Goal: Task Accomplishment & Management: Use online tool/utility

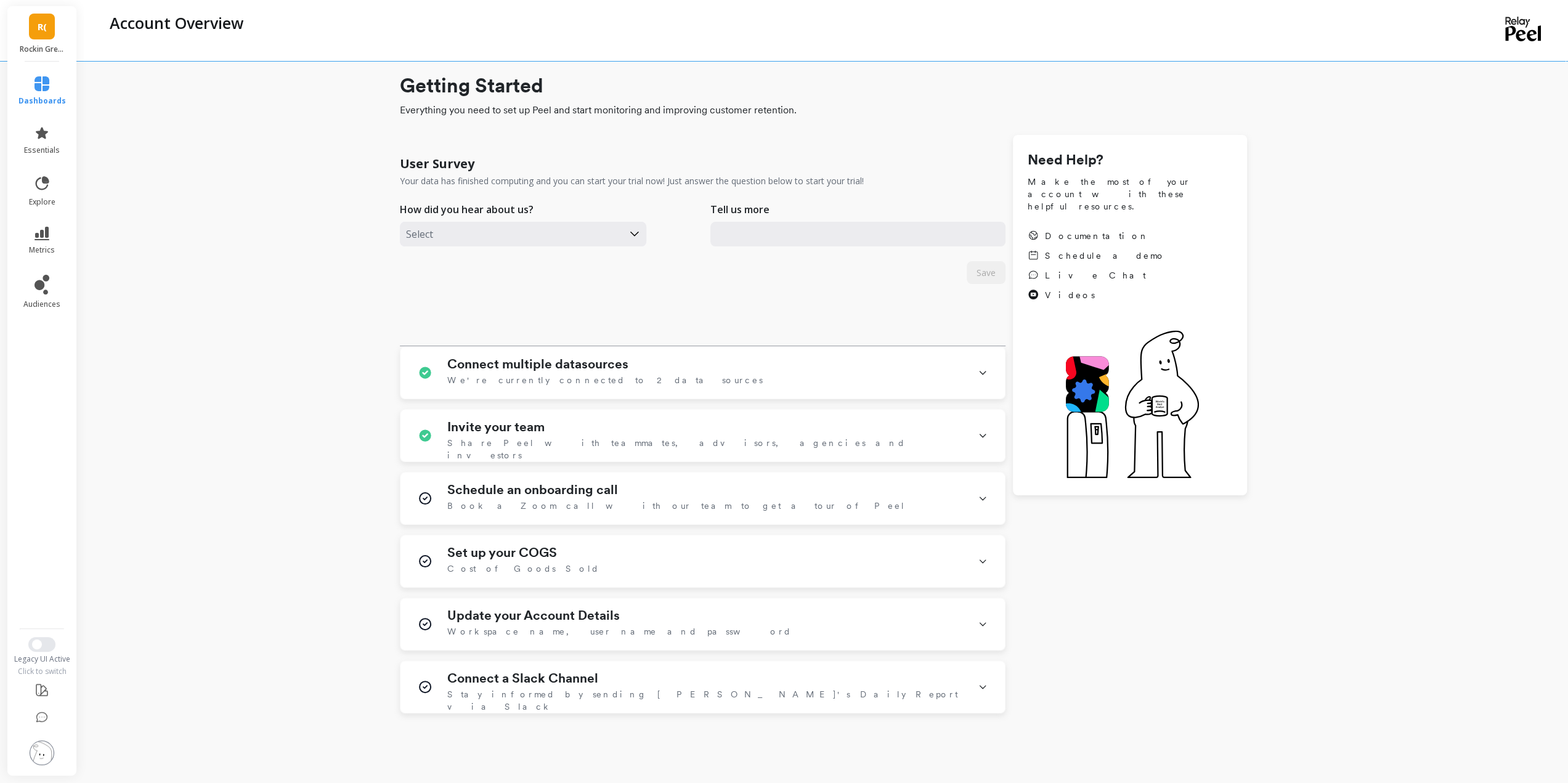
click at [46, 29] on span "R(" at bounding box center [42, 27] width 9 height 14
checkbox \(Essor\) "true"
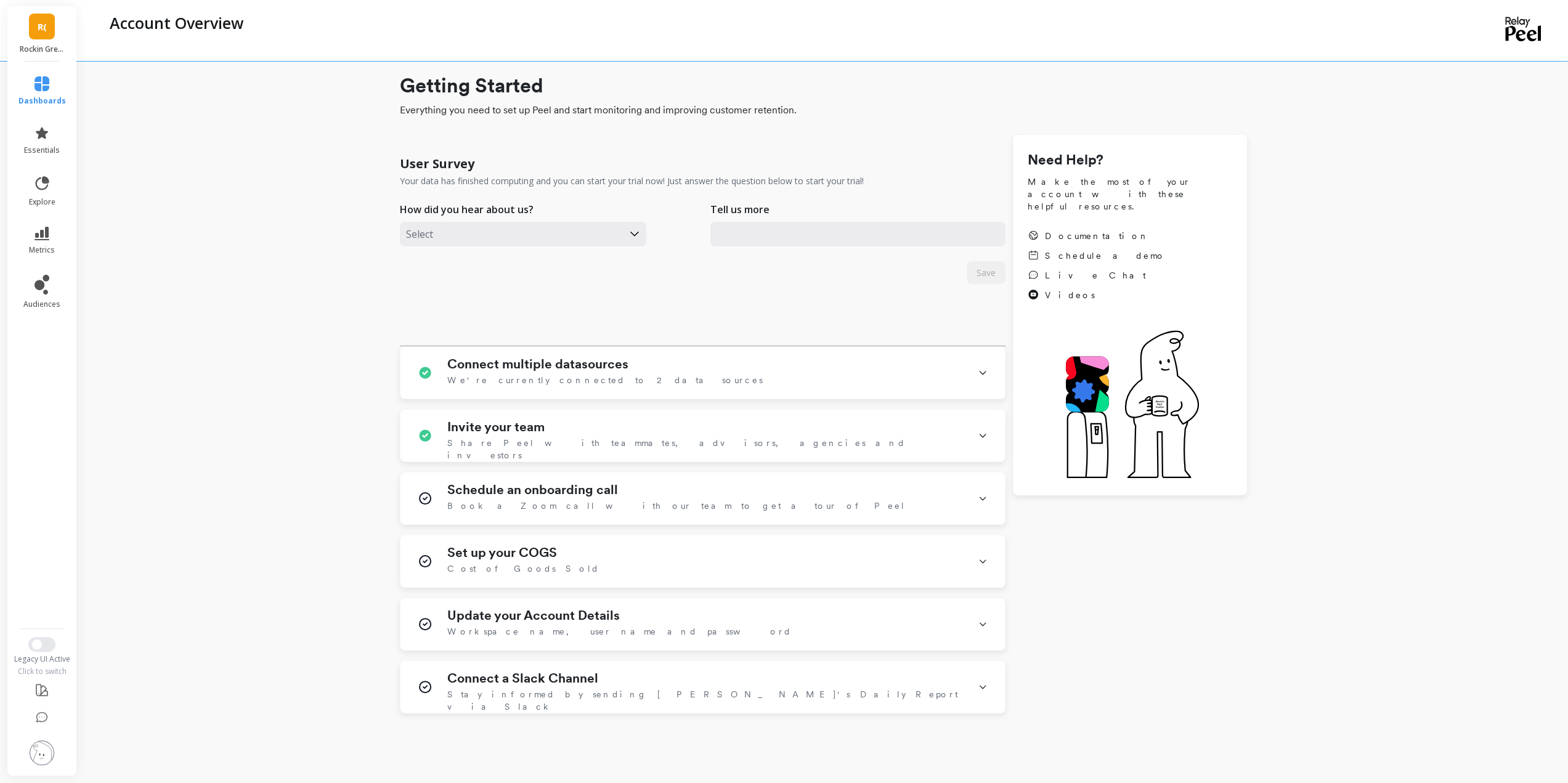
checkbox \(Essor\) "true"
click at [149, 89] on p "Boka - Amazon (Essor)" at bounding box center [168, 90] width 85 height 12
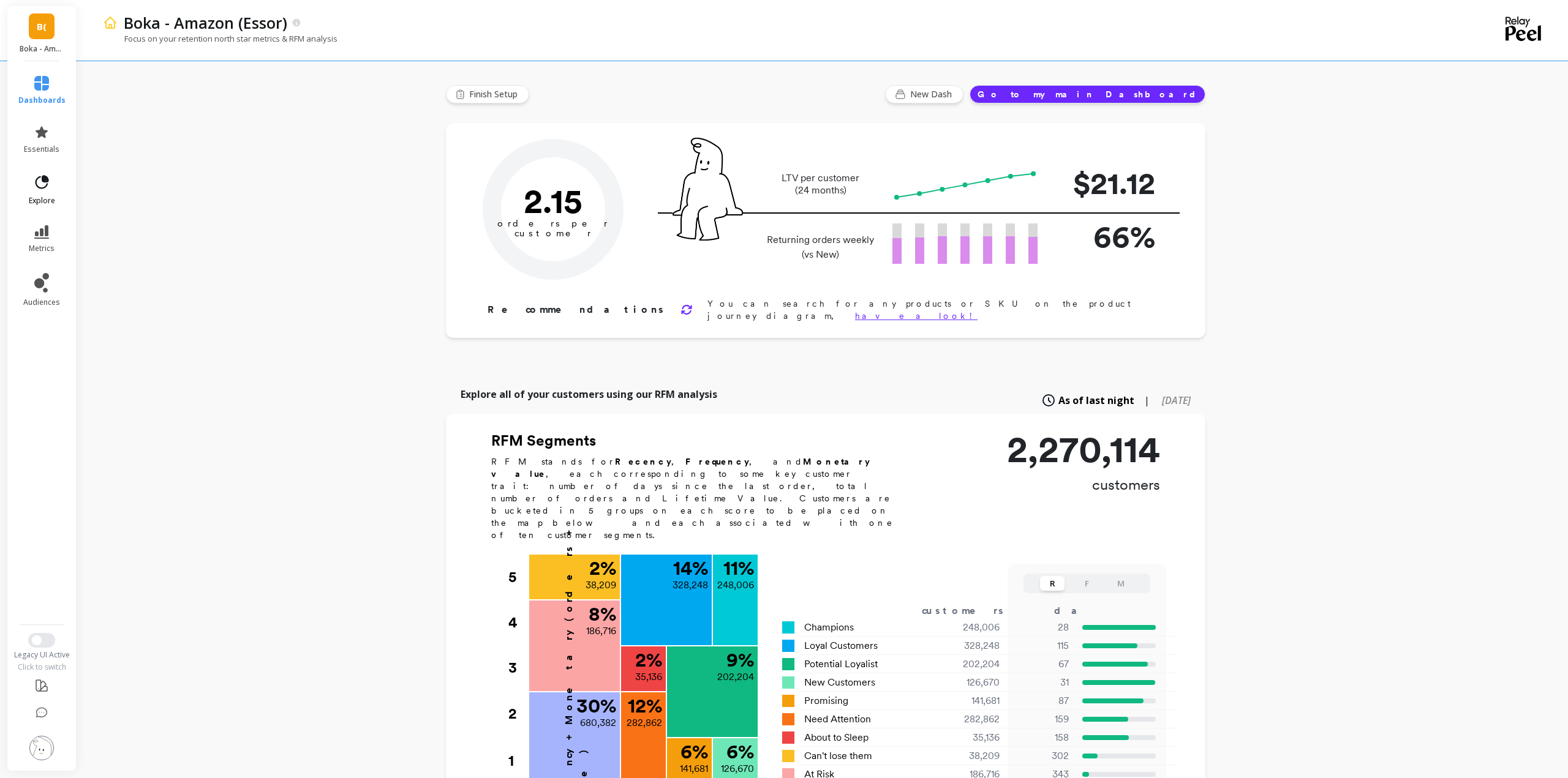
type input "Champions"
type input "248006"
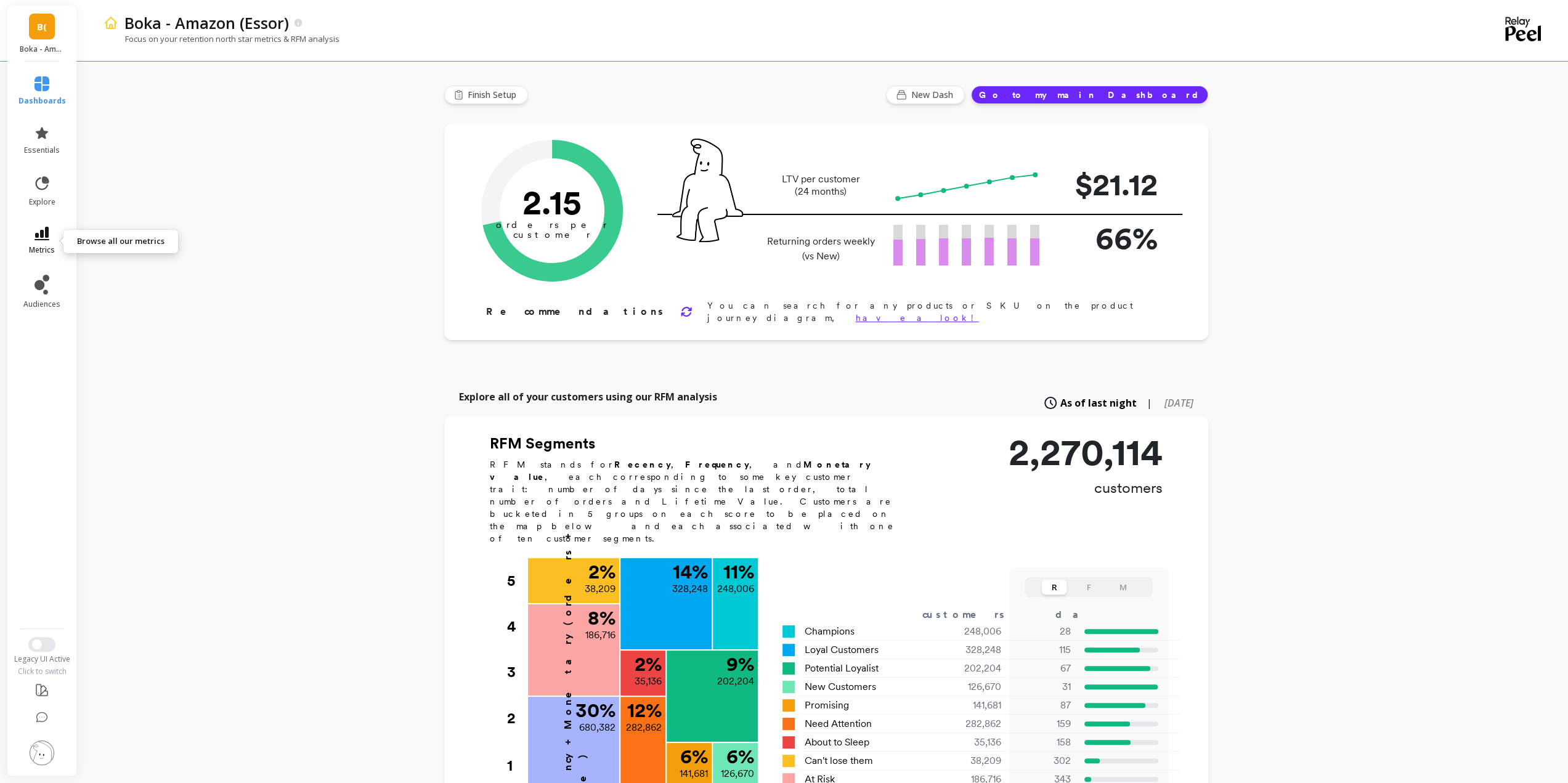
click at [44, 232] on icon at bounding box center [42, 233] width 15 height 14
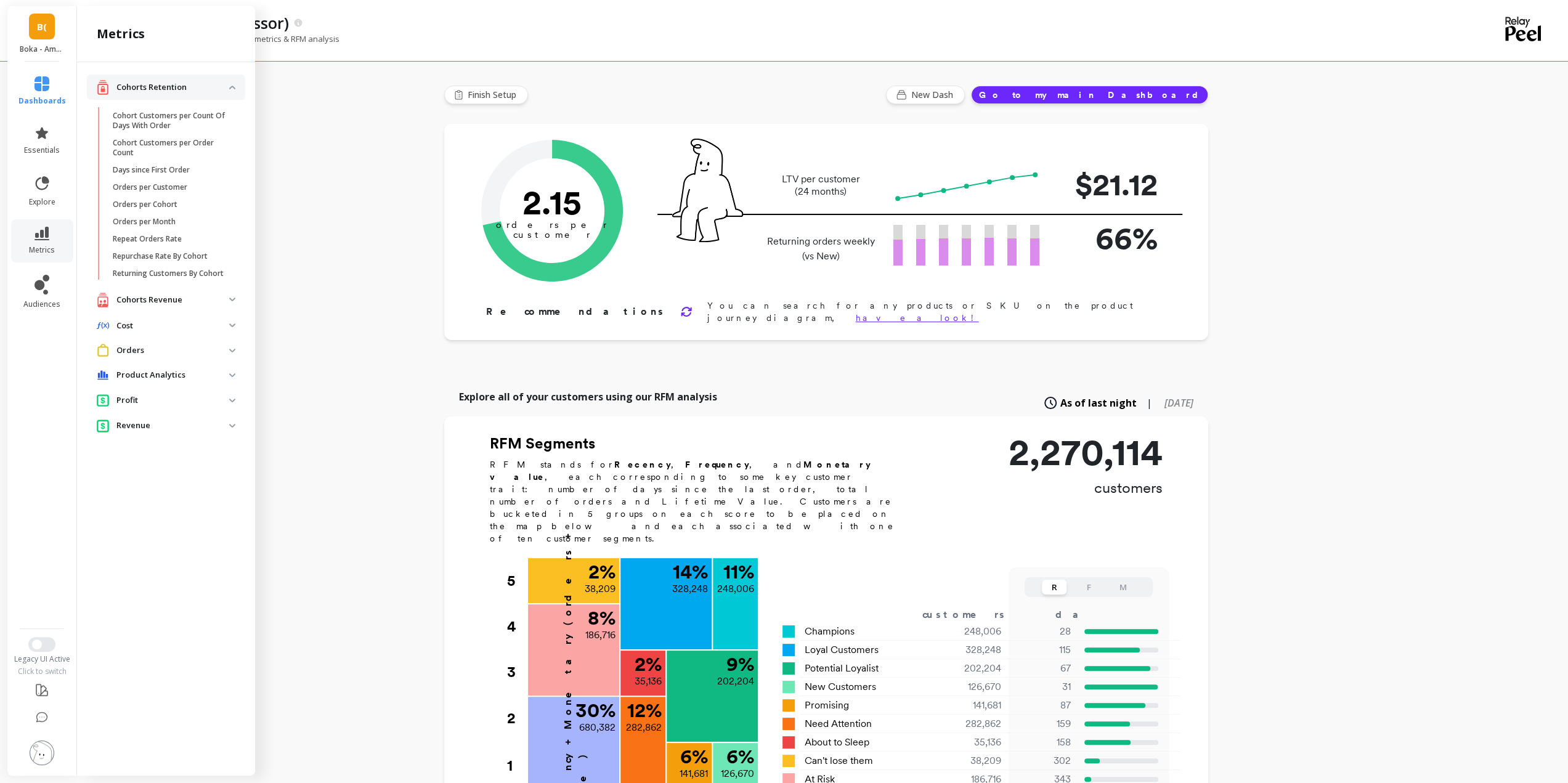
click at [149, 302] on p "Cohorts Revenue" at bounding box center [173, 300] width 113 height 12
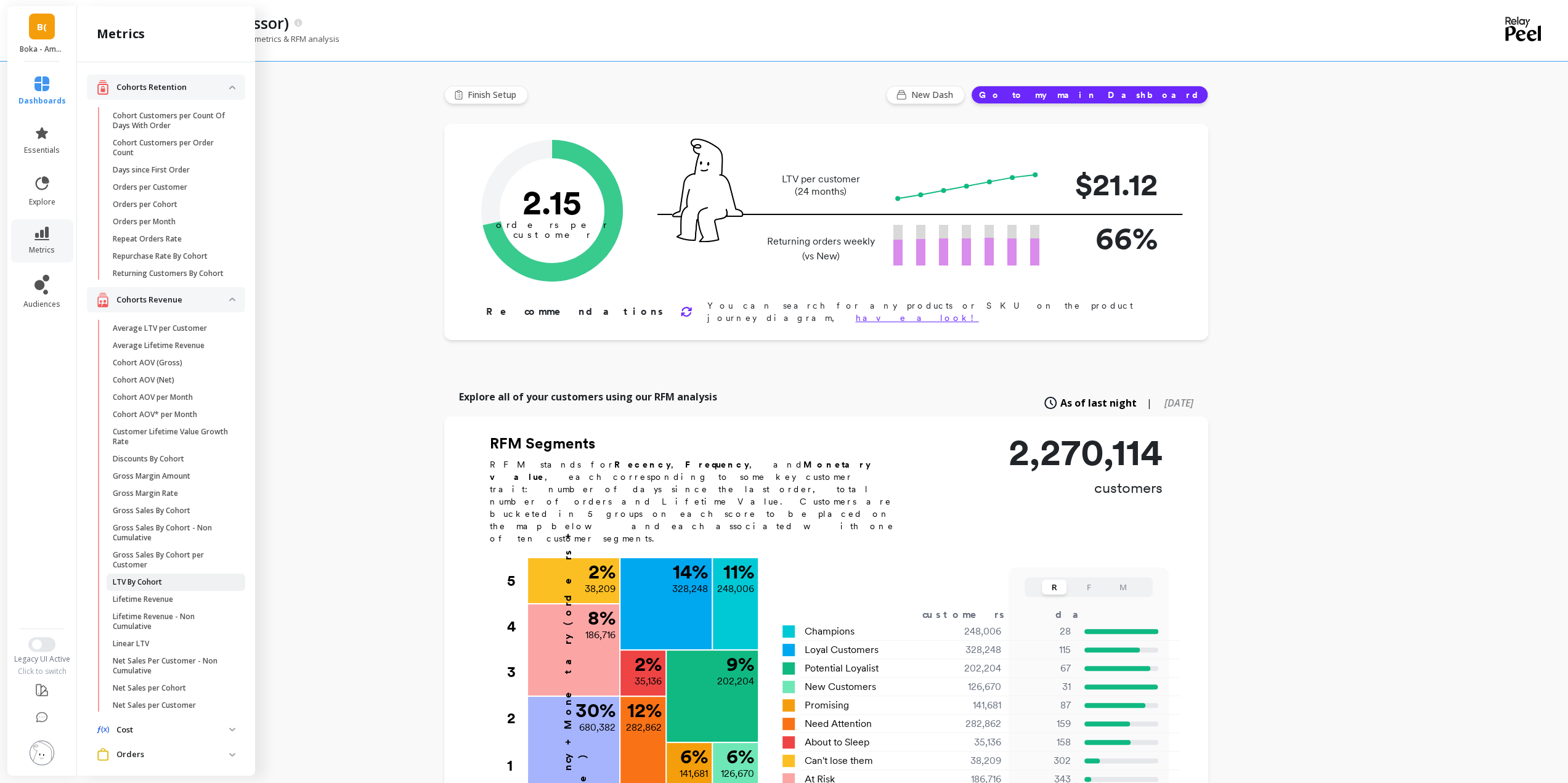
click at [162, 587] on p "LTV By Cohort" at bounding box center [137, 582] width 49 height 10
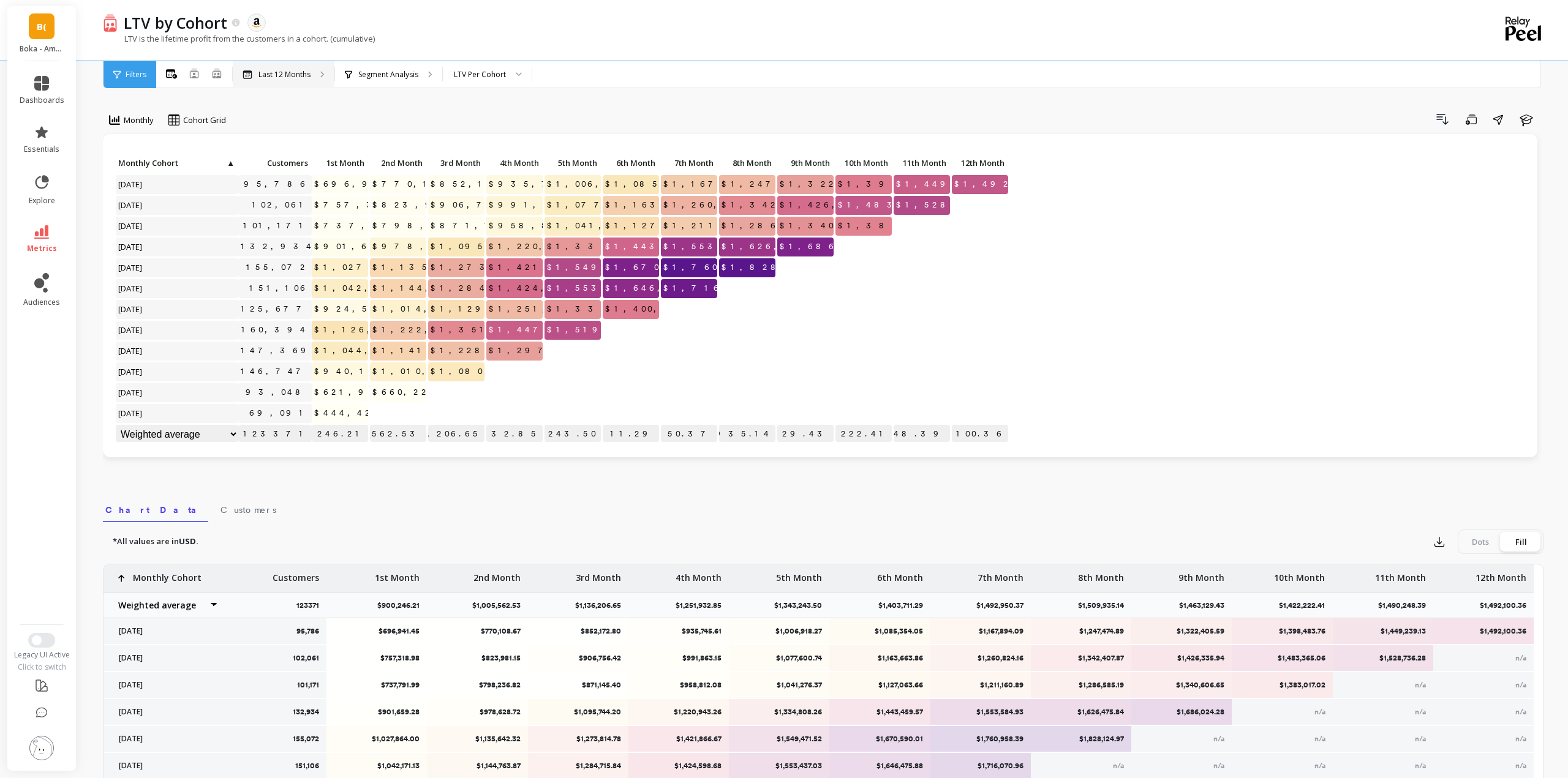
click at [282, 80] on div "Last 12 Months" at bounding box center [283, 74] width 102 height 27
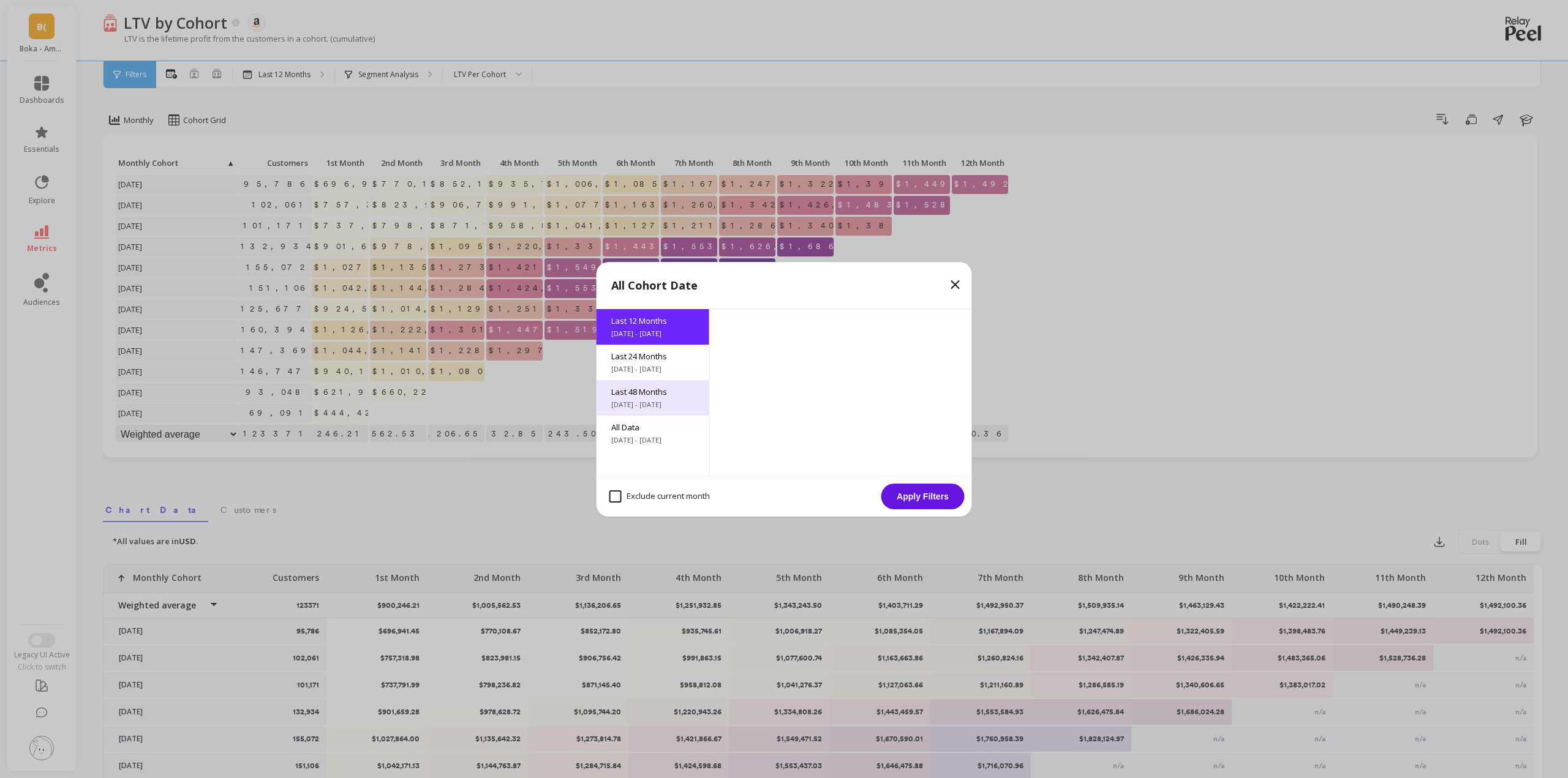
click at [671, 397] on div "Last 48 Months 9/26/2021 - 9/26/2025" at bounding box center [653, 397] width 113 height 35
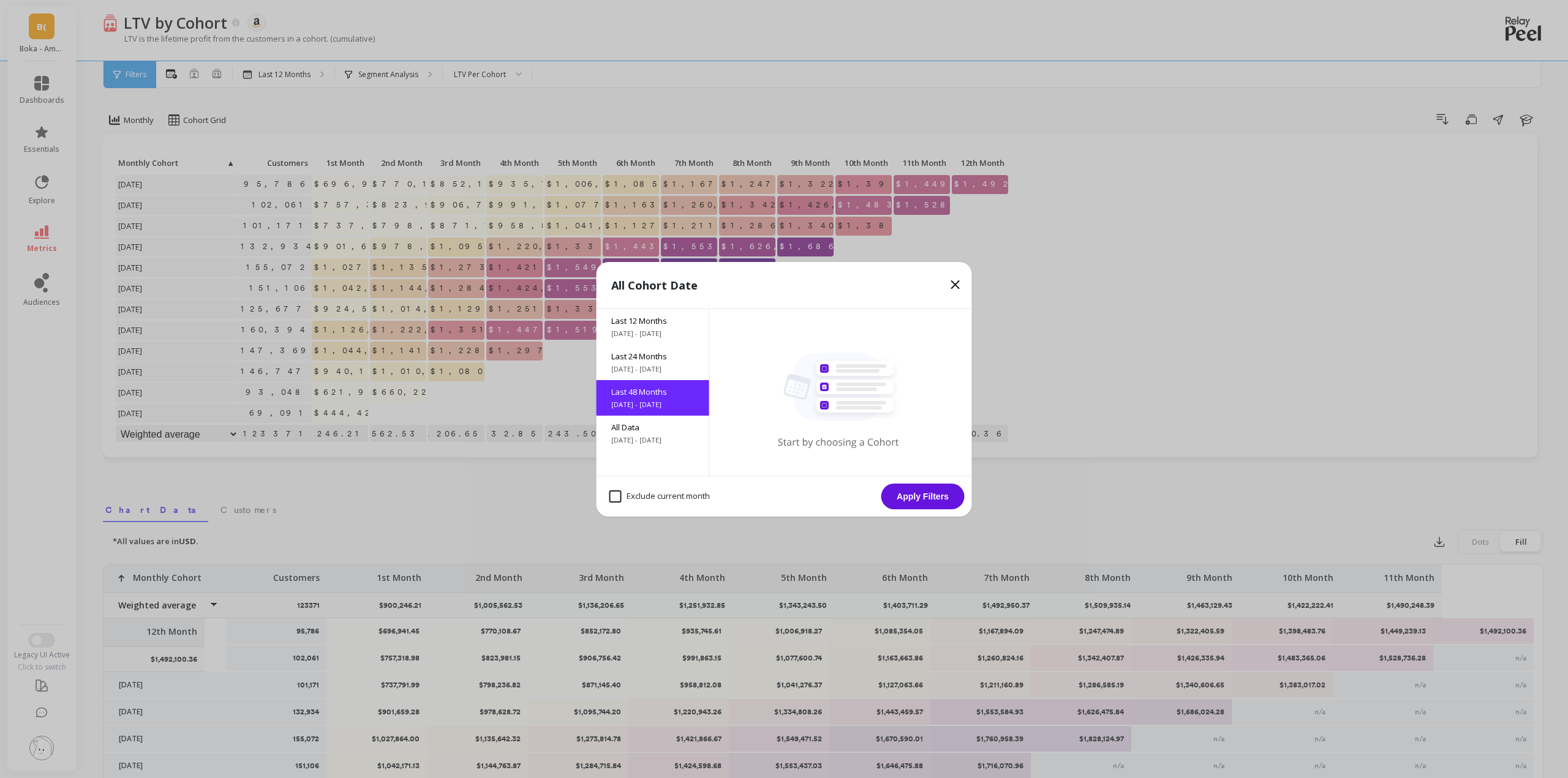
click at [924, 499] on button "Apply Filters" at bounding box center [923, 496] width 83 height 25
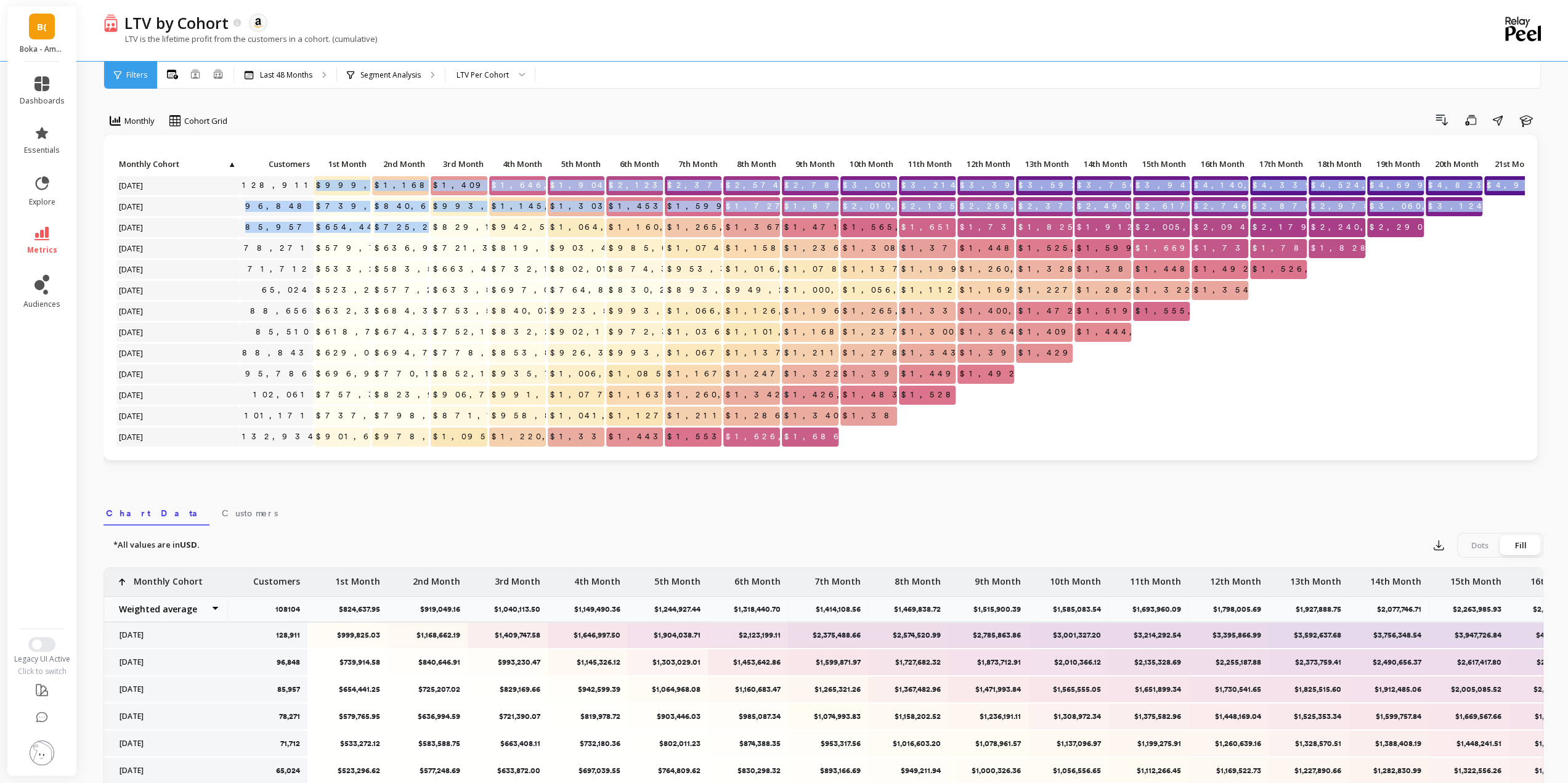
drag, startPoint x: 318, startPoint y: 184, endPoint x: 399, endPoint y: 220, distance: 88.6
click at [419, 223] on div "Click to create an audience 128,911 $999,825.03 $1,168,662.19 $1,409,747.58 $1,…" at bounding box center [829, 411] width 1426 height 512
click at [334, 188] on span "$999,825.03" at bounding box center [373, 185] width 119 height 19
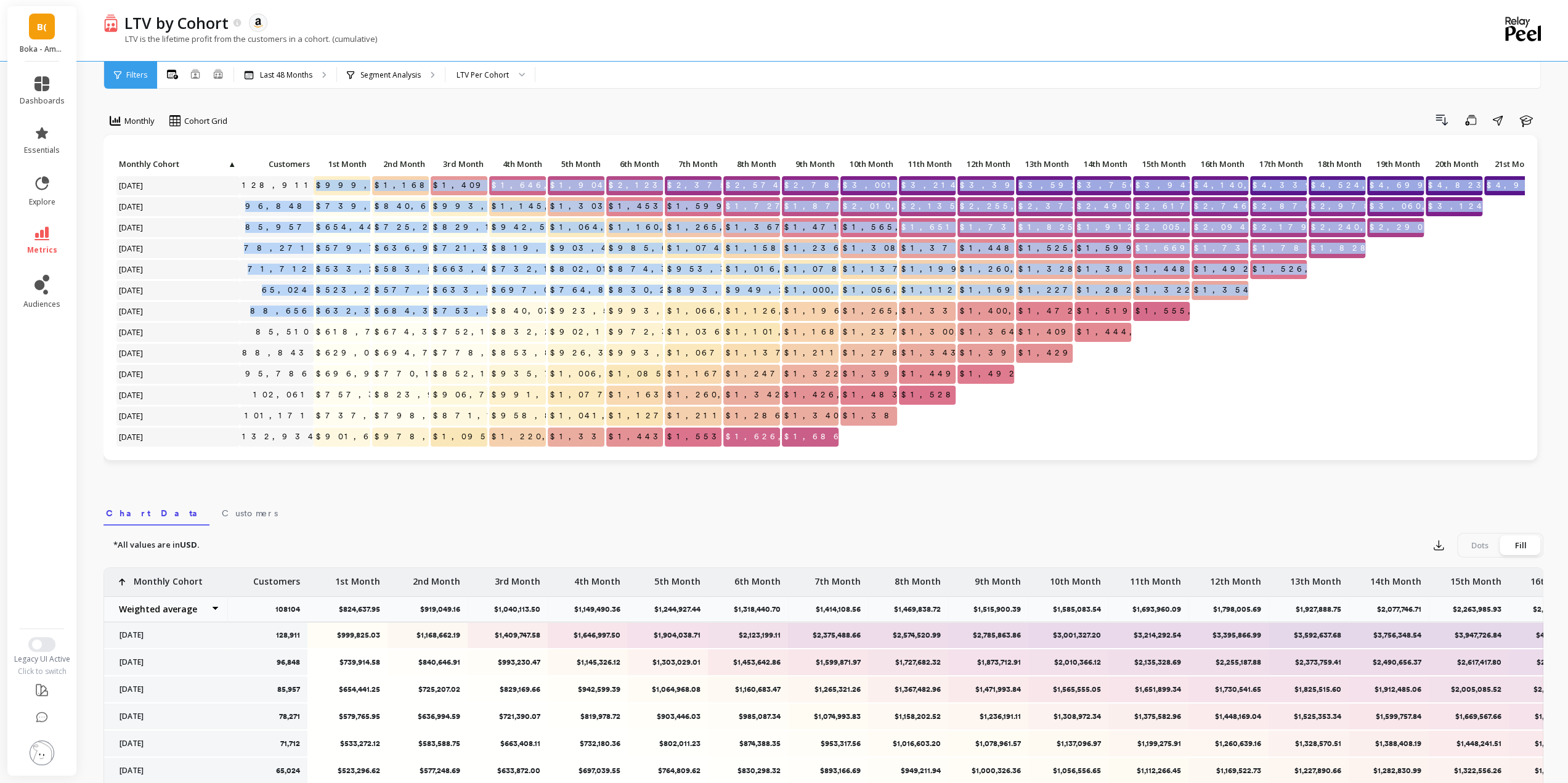
drag, startPoint x: 323, startPoint y: 187, endPoint x: 480, endPoint y: 312, distance: 200.7
click at [480, 312] on div "Click to create an audience 128,911 $999,825.03 $1,168,662.19 $1,409,747.58 $1,…" at bounding box center [829, 411] width 1426 height 512
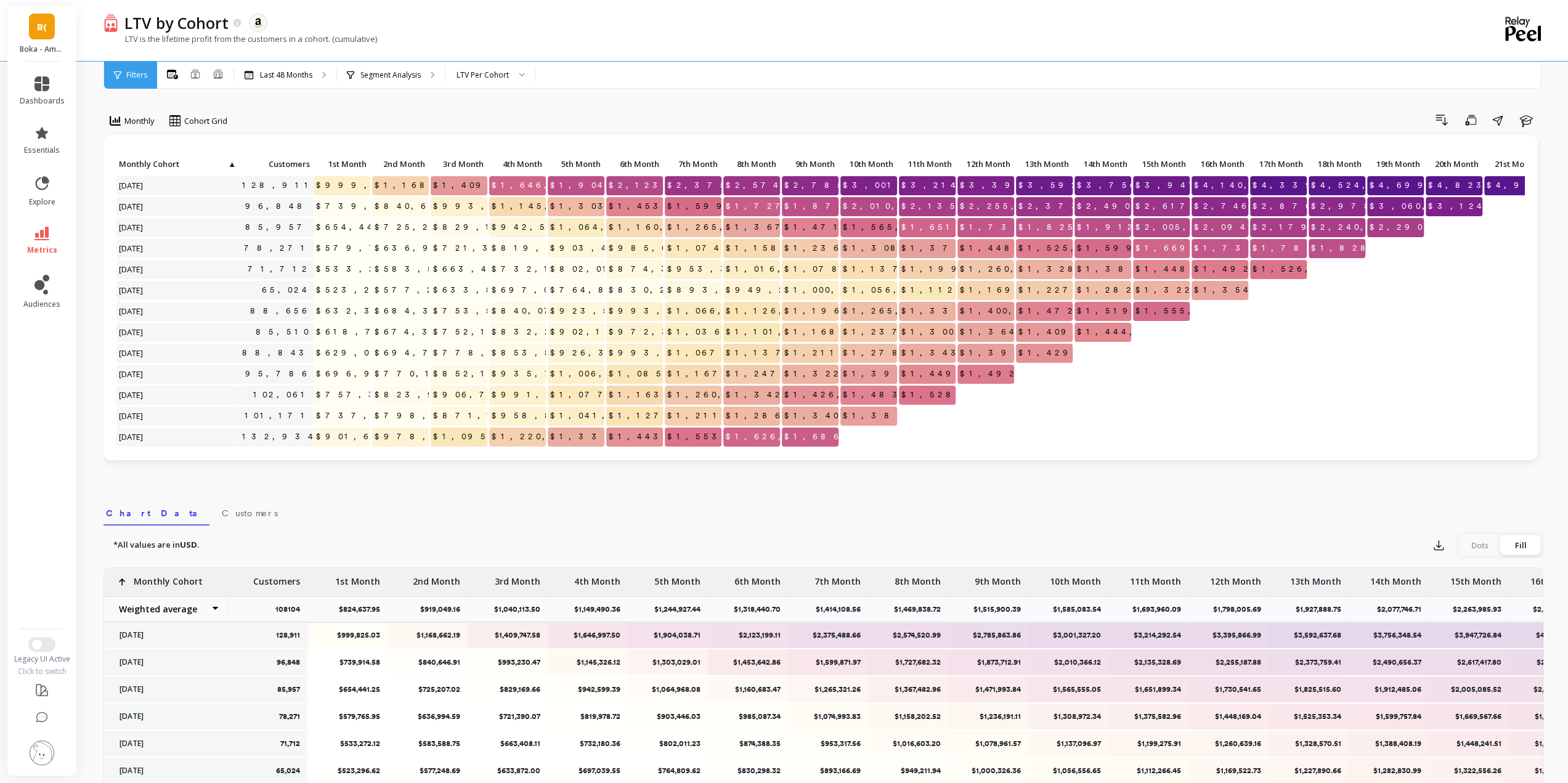
click at [468, 112] on div "Drill Down Save Share Learn" at bounding box center [890, 120] width 1308 height 20
click at [145, 115] on span "Monthly" at bounding box center [139, 121] width 30 height 12
click at [396, 113] on div "Drill Down Save Share Learn" at bounding box center [890, 120] width 1308 height 20
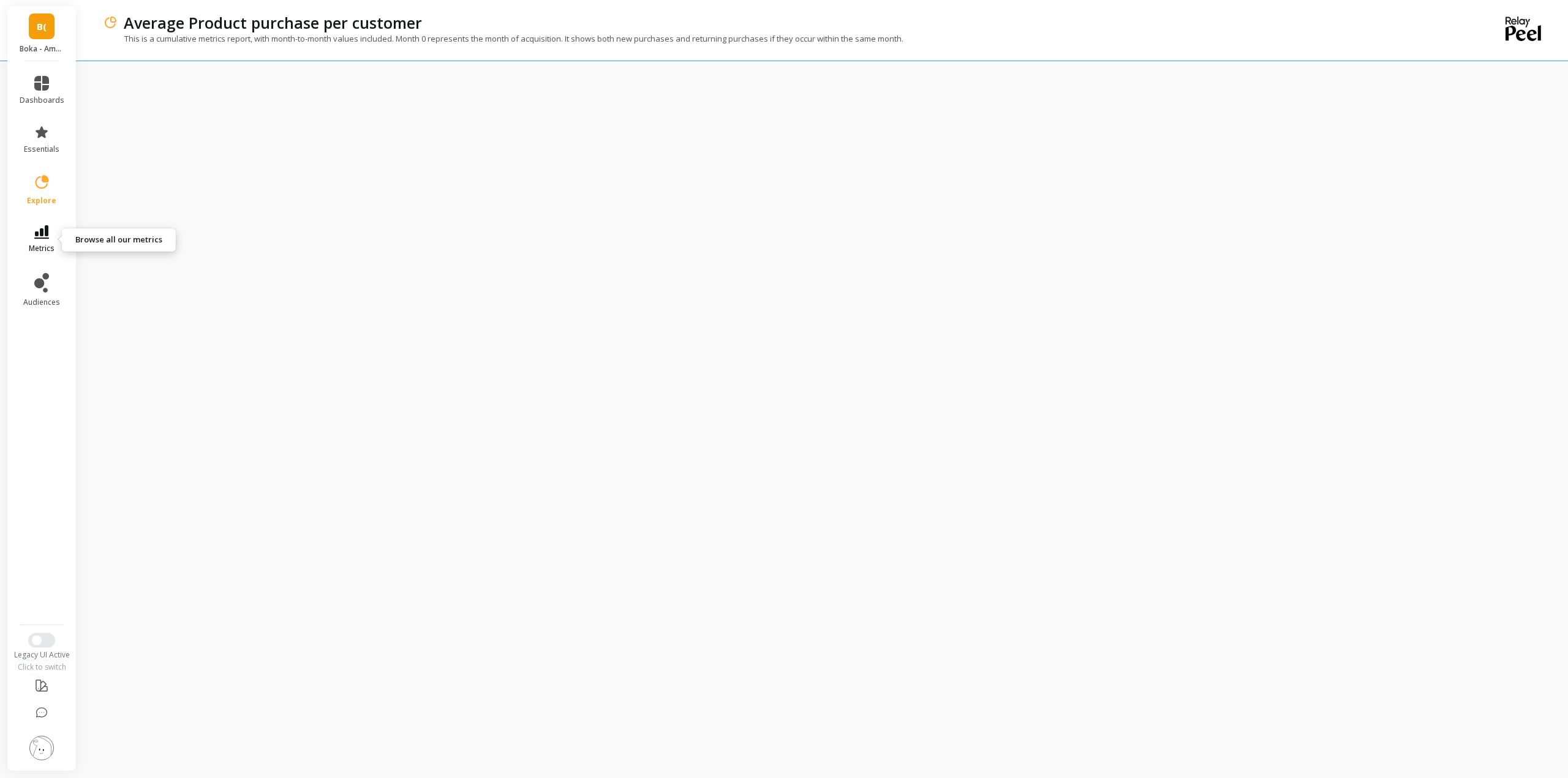
click at [32, 234] on link "metrics" at bounding box center [42, 239] width 45 height 28
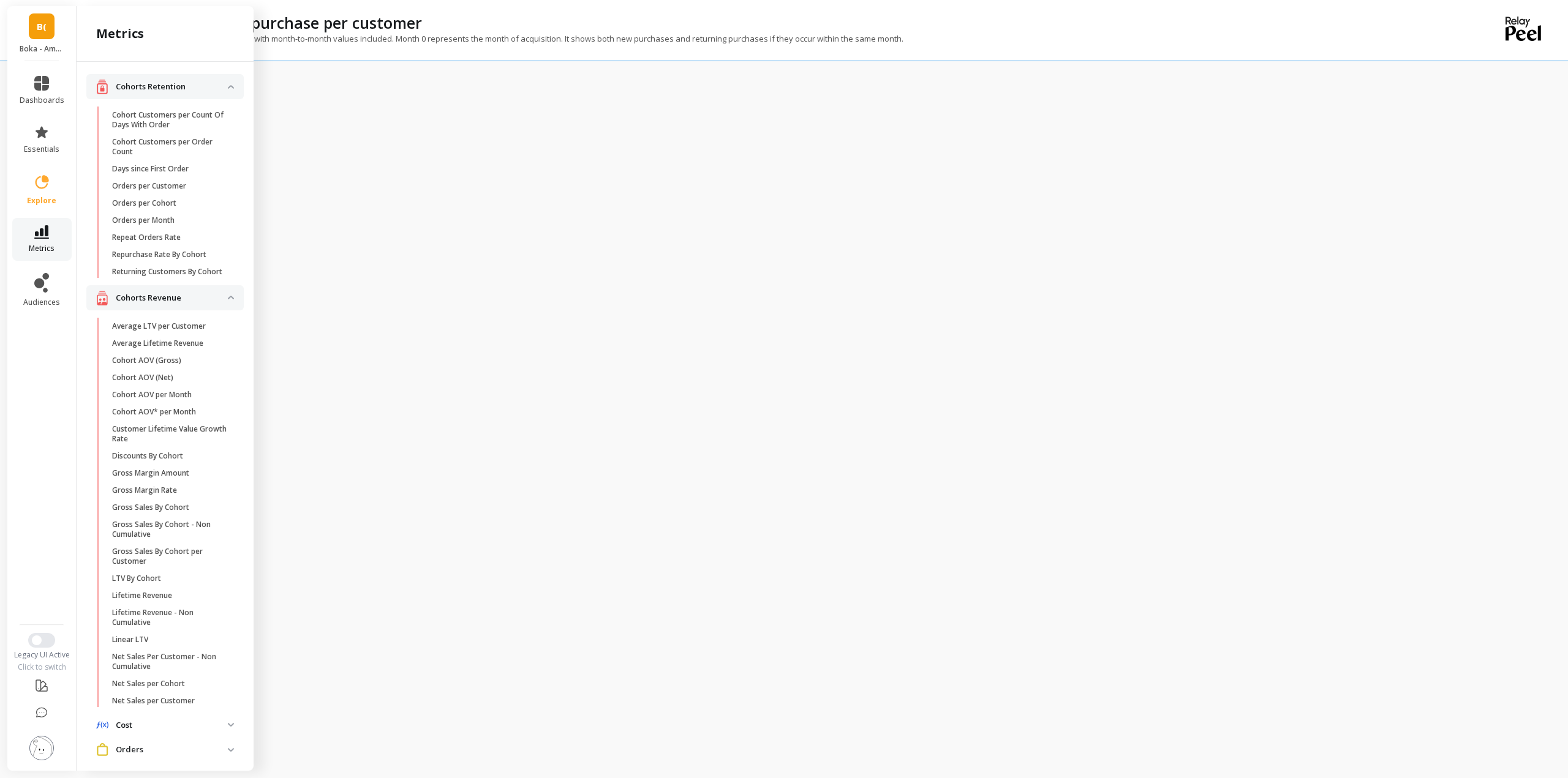
click at [32, 234] on link "metrics" at bounding box center [42, 239] width 45 height 28
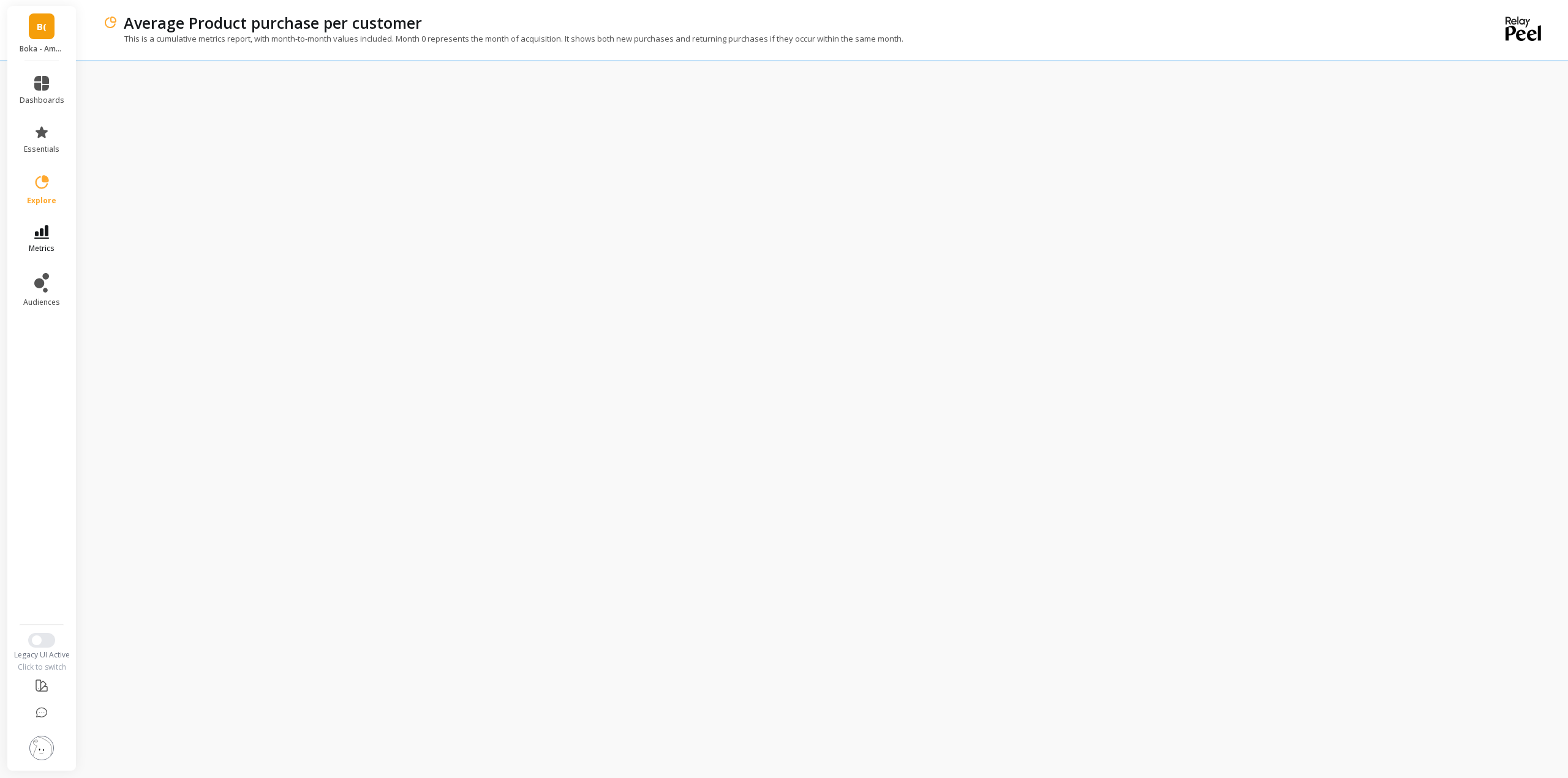
click at [32, 232] on link "metrics" at bounding box center [42, 239] width 45 height 28
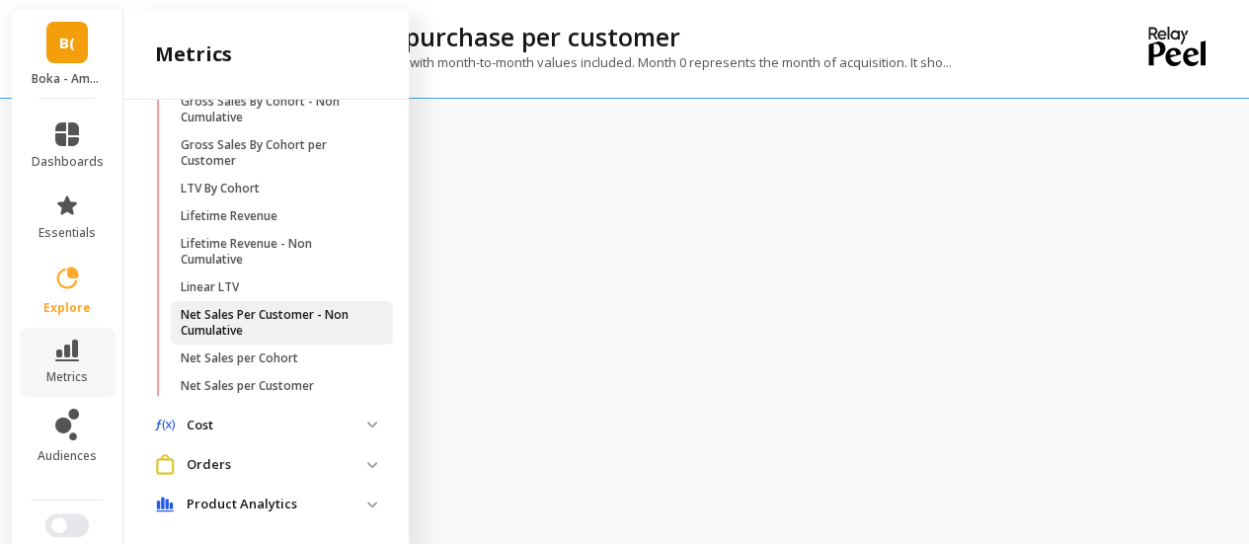
scroll to position [350, 0]
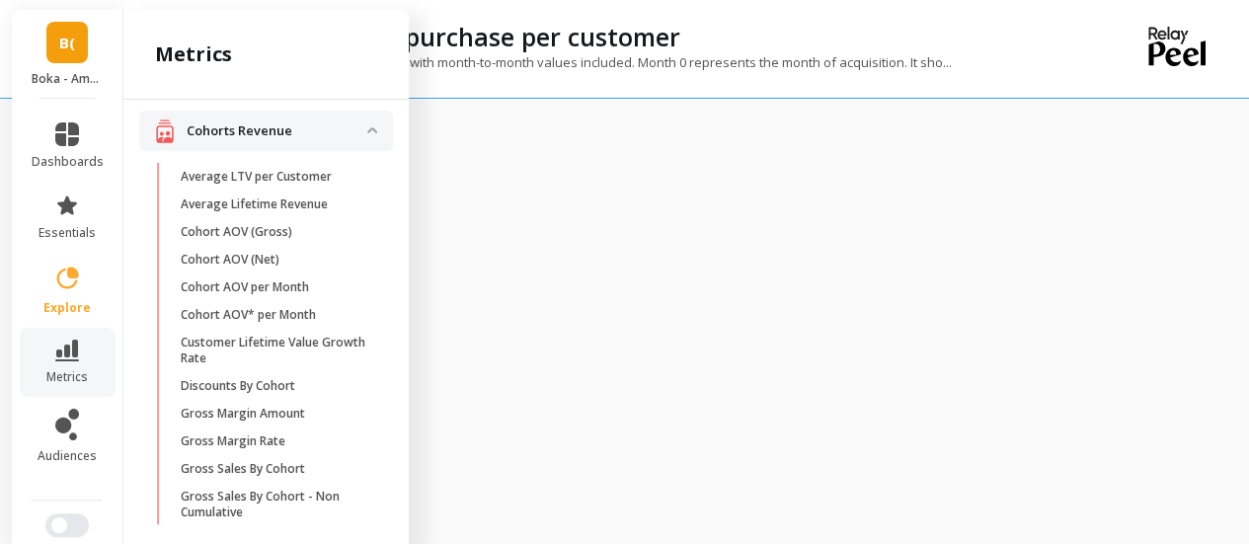
click at [277, 141] on p "Cohorts Revenue" at bounding box center [277, 131] width 181 height 20
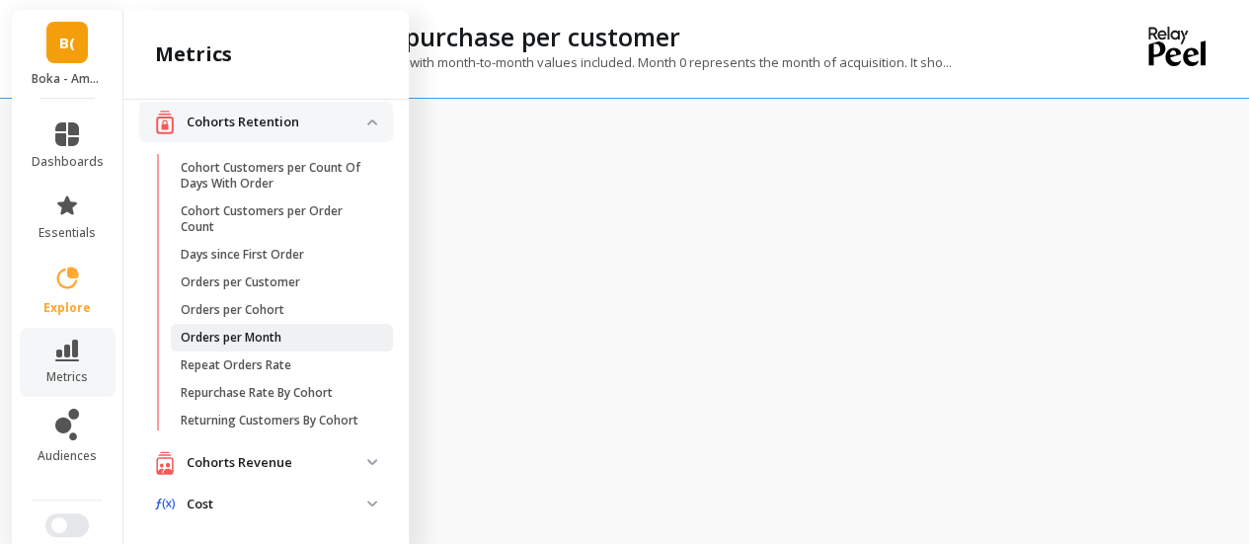
scroll to position [0, 0]
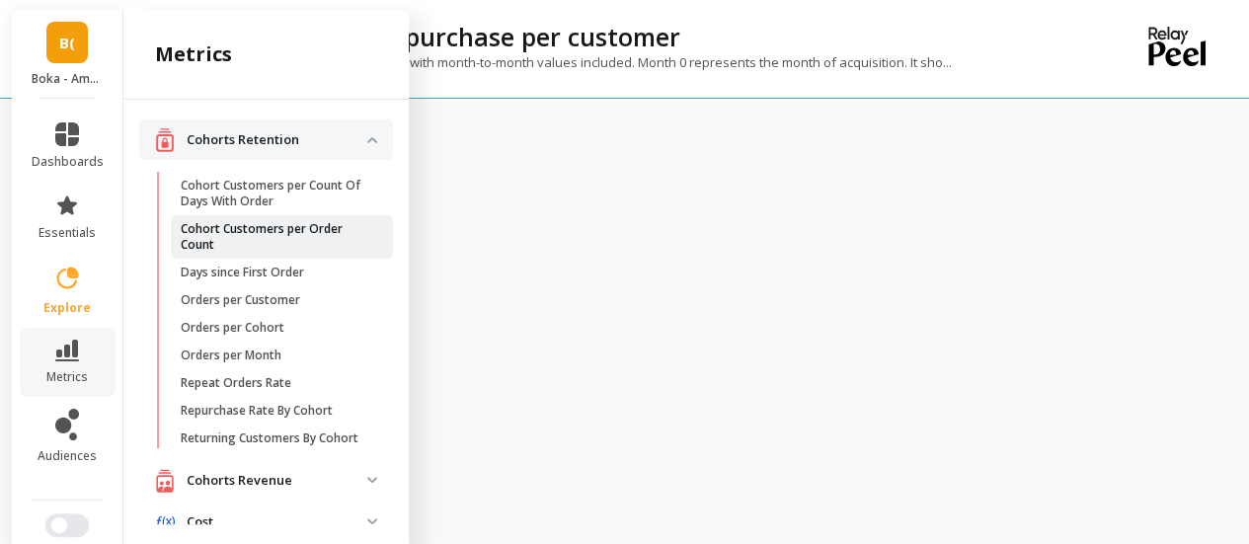
click at [284, 240] on p "Cohort Customers per Order Count" at bounding box center [275, 237] width 189 height 32
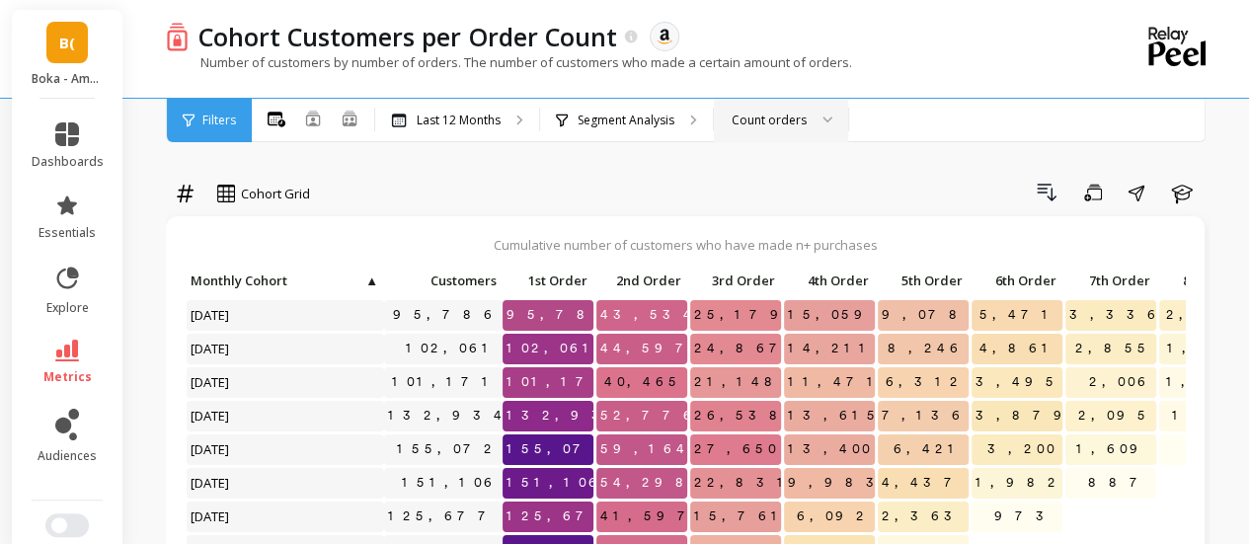
click at [765, 123] on div "Count orders" at bounding box center [769, 120] width 75 height 19
click at [779, 179] on div "Count orders" at bounding box center [781, 175] width 109 height 19
click at [788, 119] on div "Count orders" at bounding box center [769, 120] width 75 height 19
click at [792, 226] on div "Count days with orders" at bounding box center [781, 222] width 109 height 38
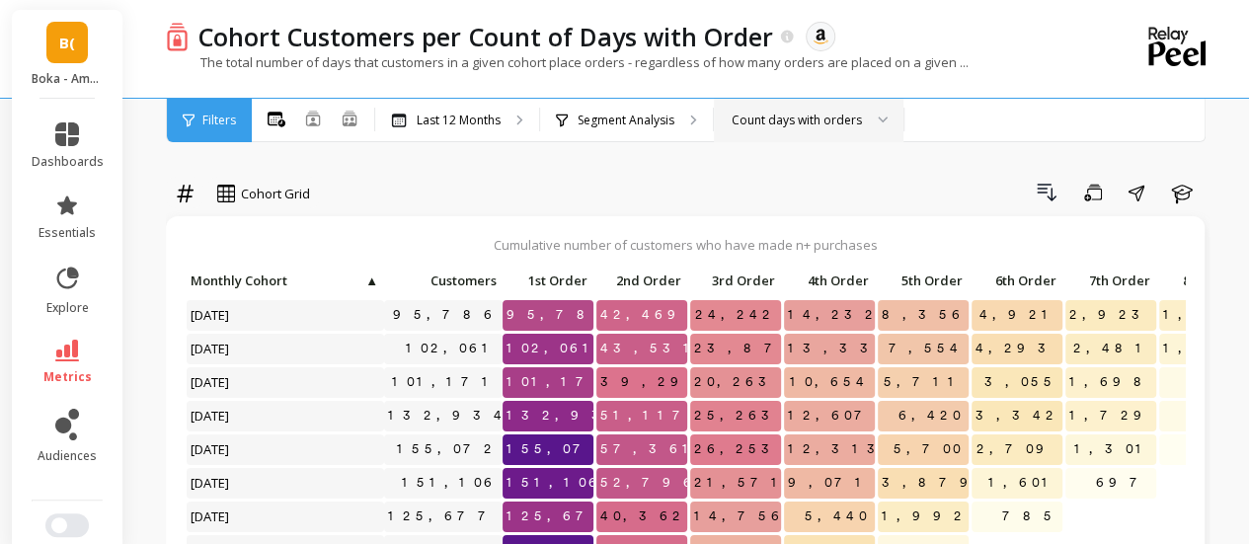
click at [817, 121] on div "Count days with orders" at bounding box center [797, 120] width 130 height 19
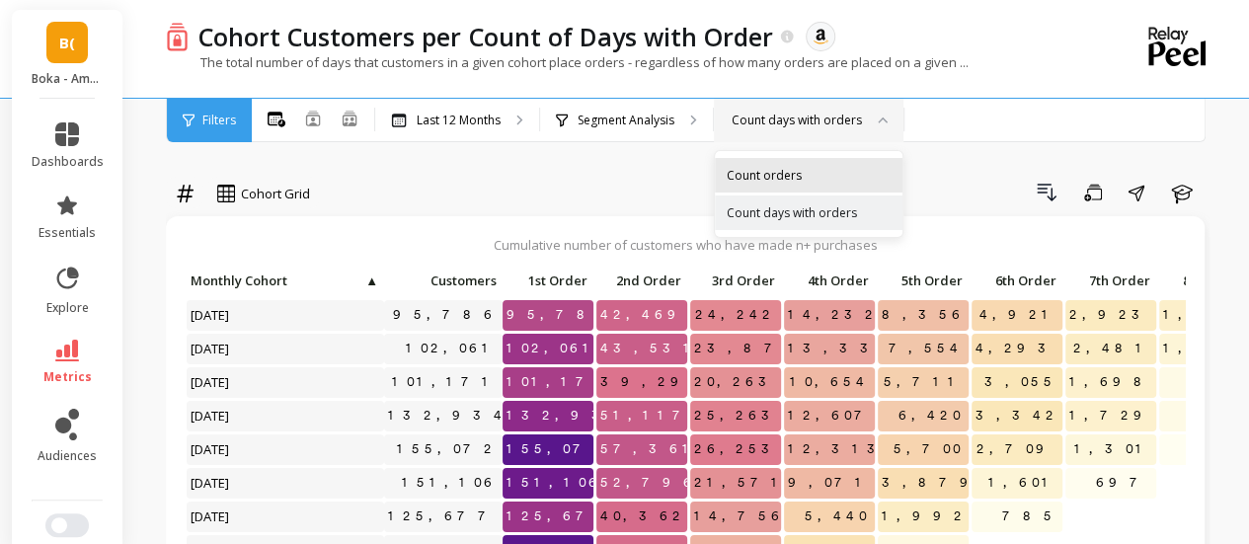
click at [788, 166] on div "Count orders" at bounding box center [809, 175] width 164 height 19
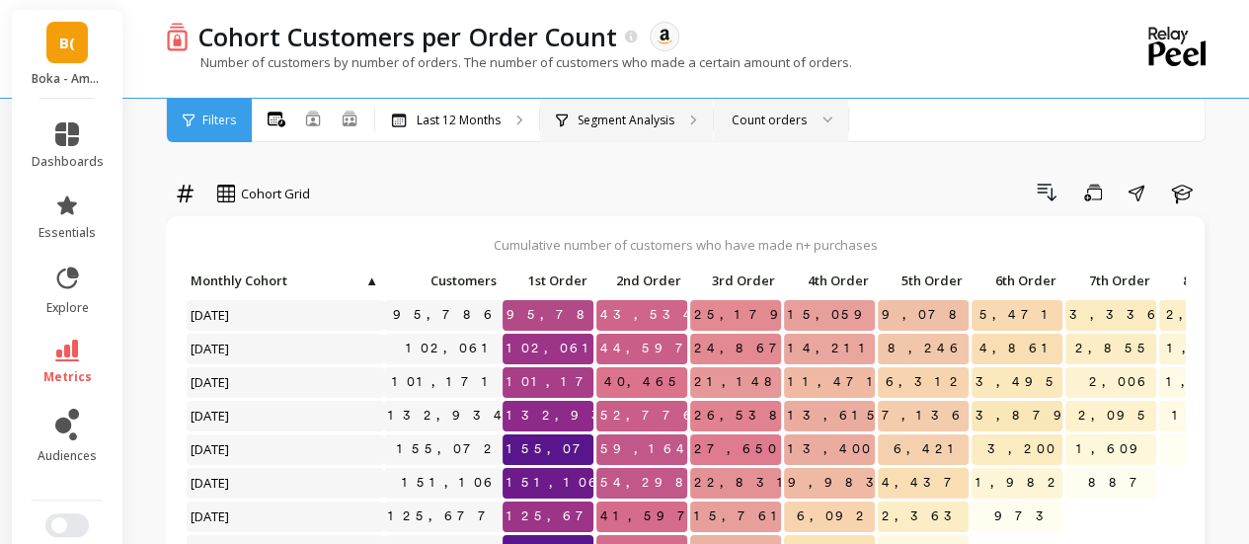
click at [662, 110] on div "Segment Analysis" at bounding box center [626, 120] width 173 height 43
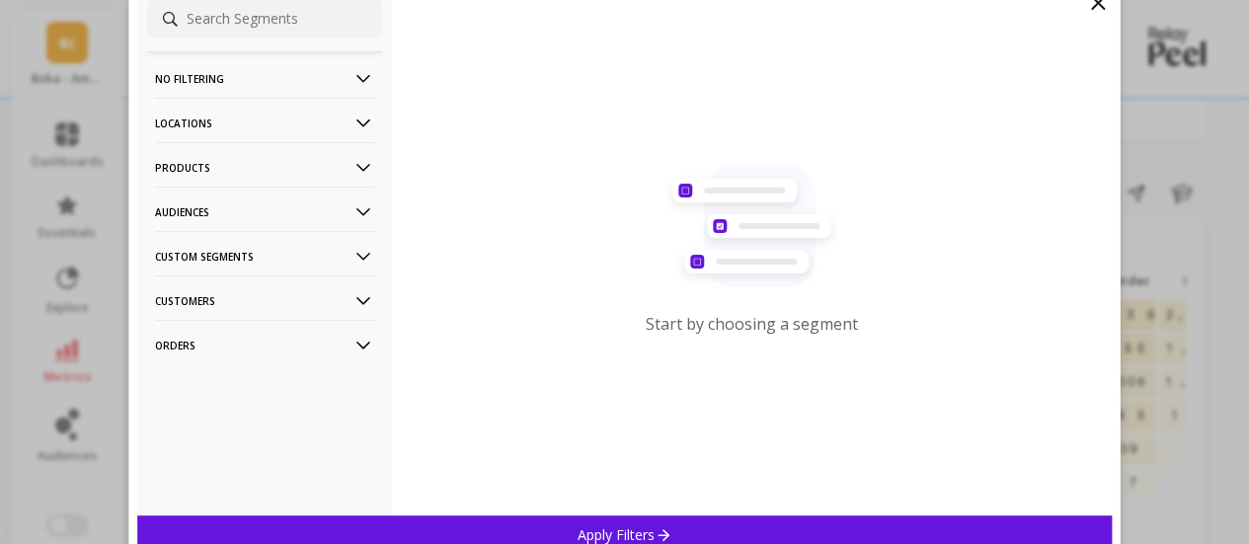
click at [1099, 9] on icon at bounding box center [1098, 3] width 24 height 24
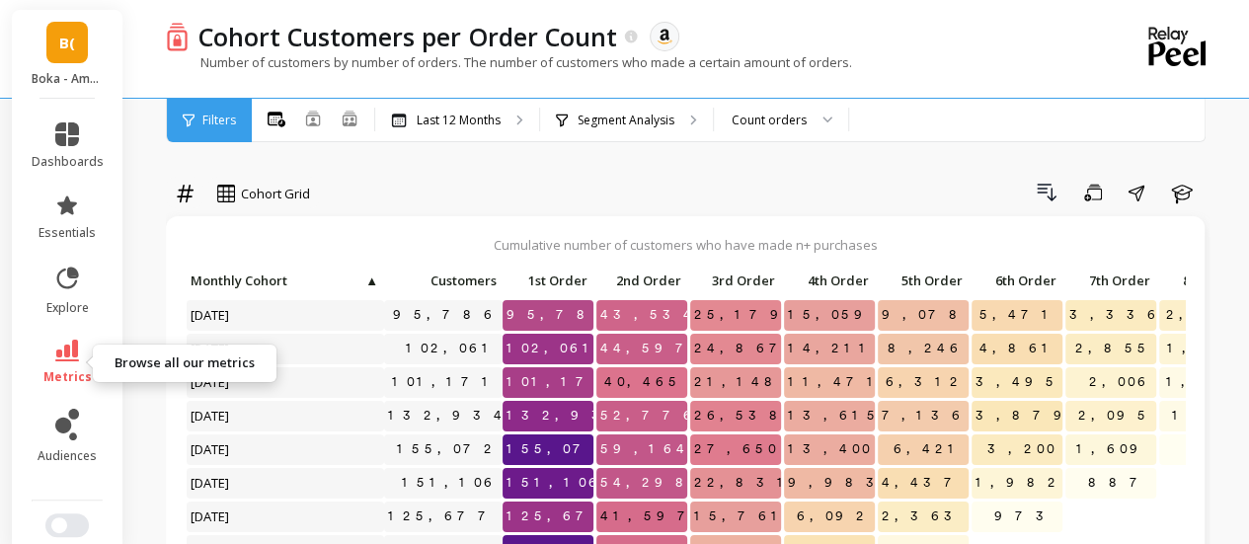
click at [61, 357] on icon at bounding box center [67, 351] width 24 height 22
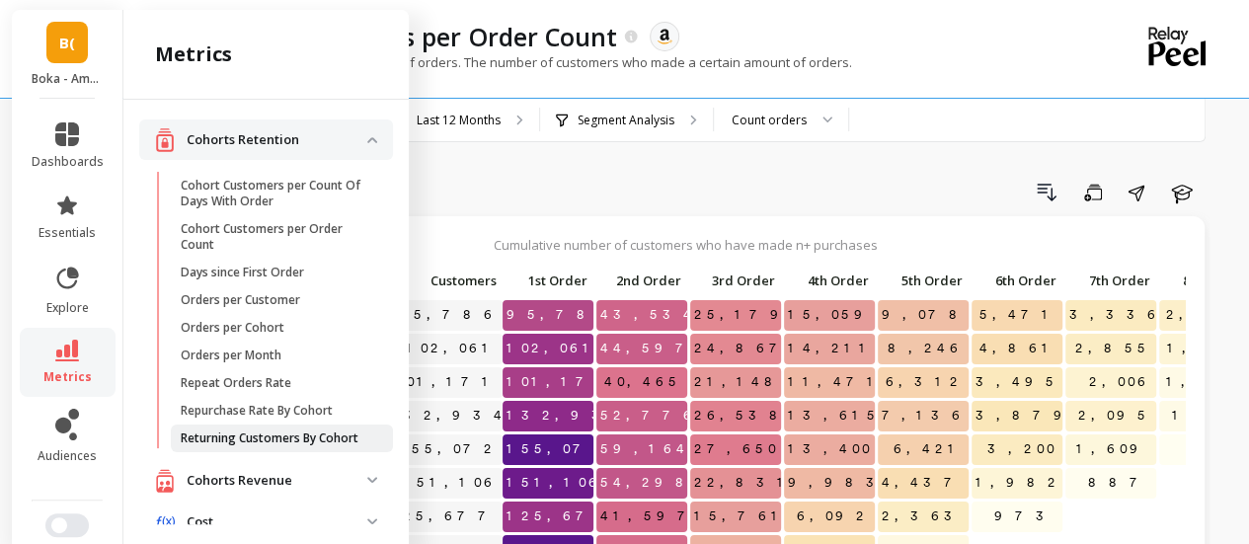
click at [274, 438] on p "Returning Customers By Cohort" at bounding box center [270, 439] width 178 height 16
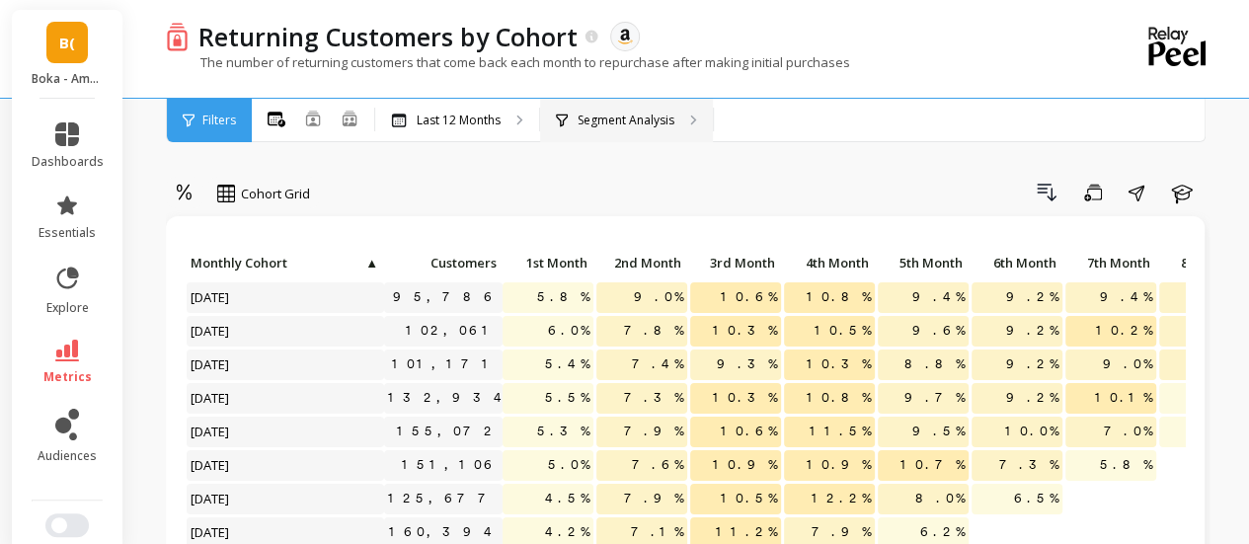
click at [628, 133] on div "Segment Analysis" at bounding box center [626, 120] width 173 height 43
click at [229, 194] on icon at bounding box center [226, 194] width 18 height 18
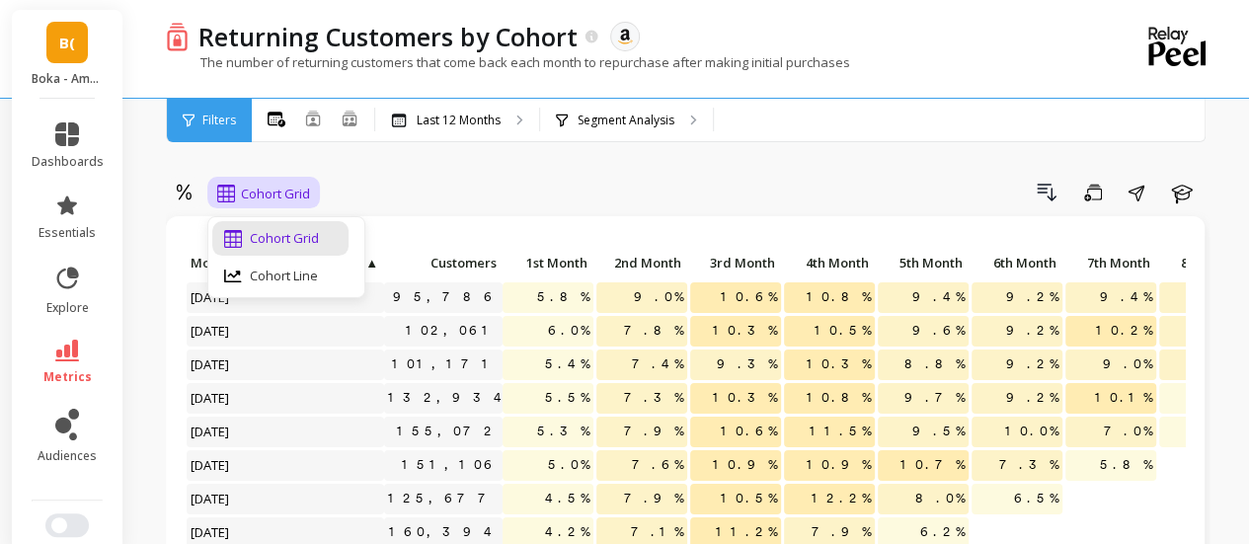
click at [229, 194] on icon at bounding box center [226, 194] width 18 height 18
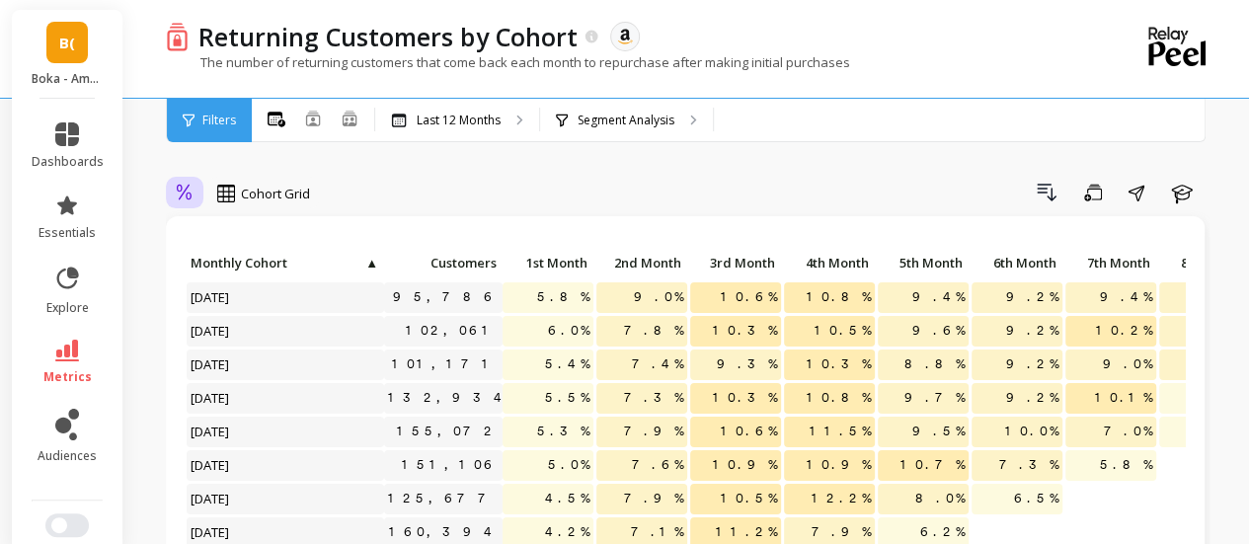
click at [170, 193] on div at bounding box center [185, 194] width 30 height 34
drag, startPoint x: 227, startPoint y: 277, endPoint x: 580, endPoint y: 188, distance: 363.6
click at [227, 277] on div "Absolute" at bounding box center [239, 276] width 113 height 19
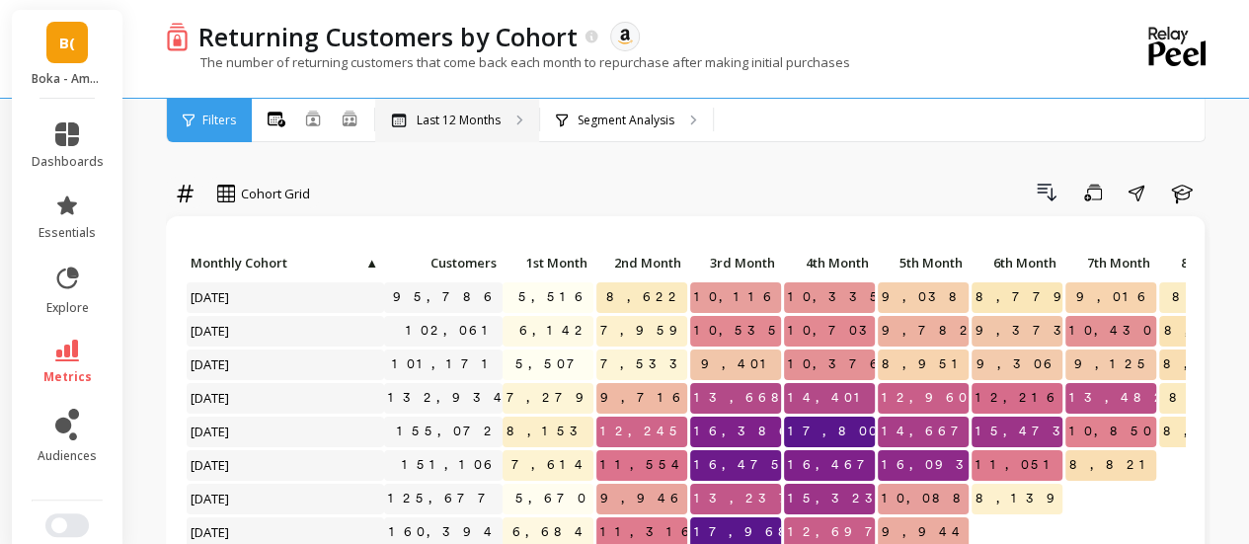
click at [469, 121] on p "Last 12 Months" at bounding box center [459, 121] width 84 height 16
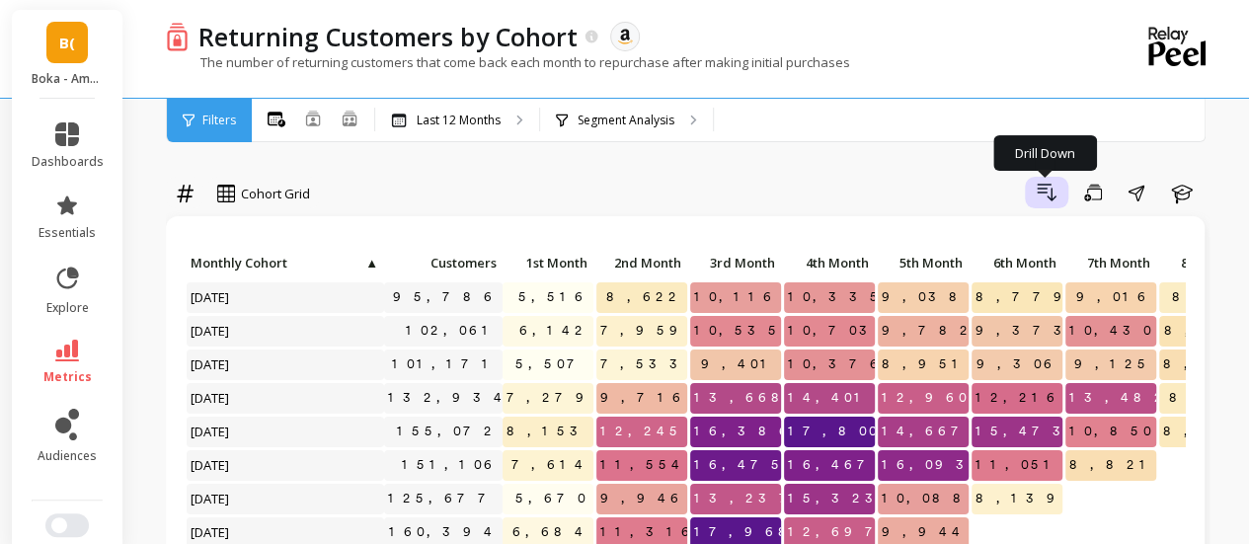
click at [1050, 202] on icon "button" at bounding box center [1047, 193] width 24 height 24
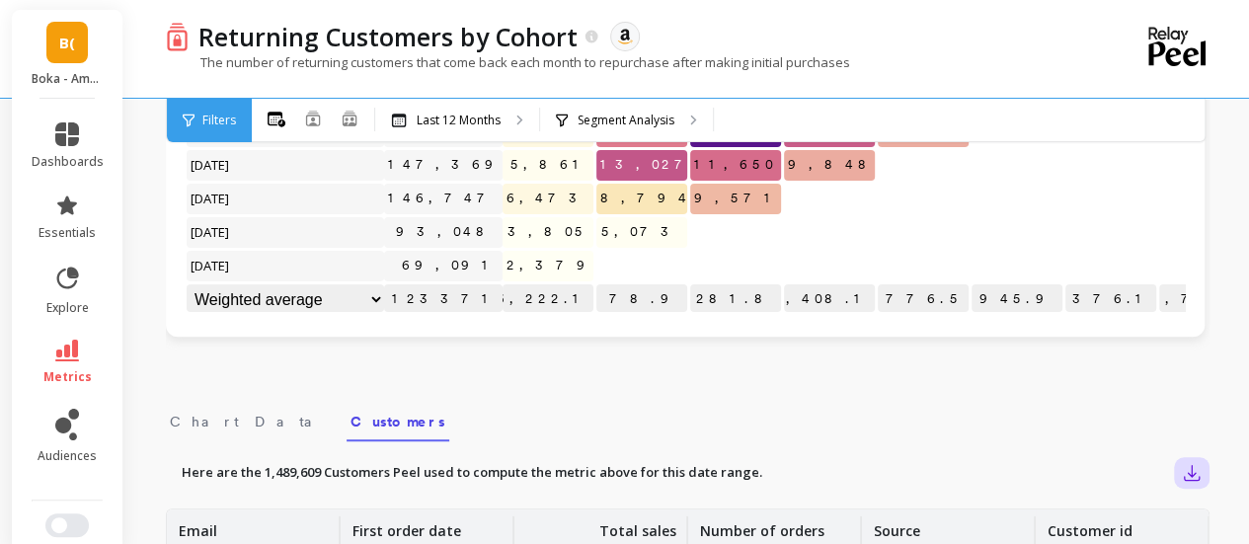
scroll to position [492, 0]
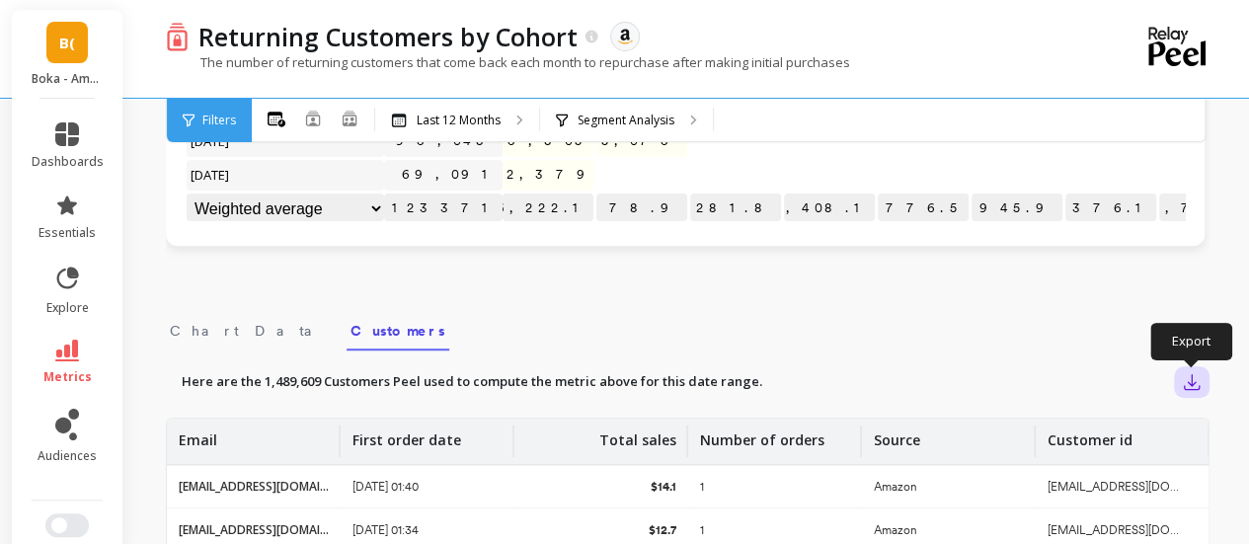
click at [1178, 375] on button "button" at bounding box center [1192, 382] width 36 height 32
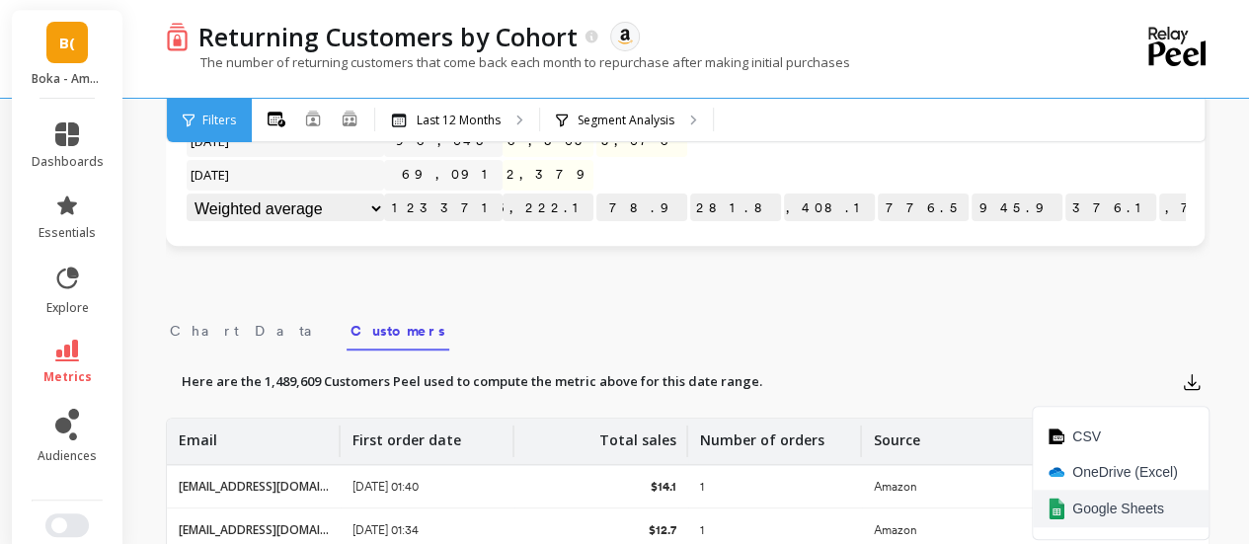
click at [1116, 494] on button "Google Sheets" at bounding box center [1121, 509] width 176 height 38
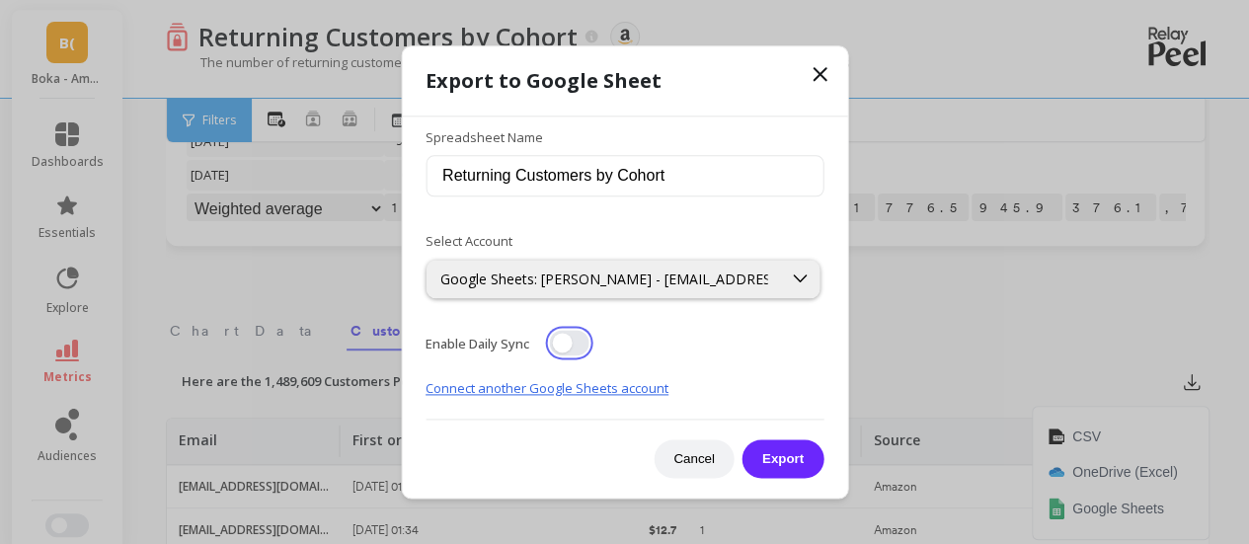
click at [566, 341] on button "button" at bounding box center [569, 343] width 40 height 26
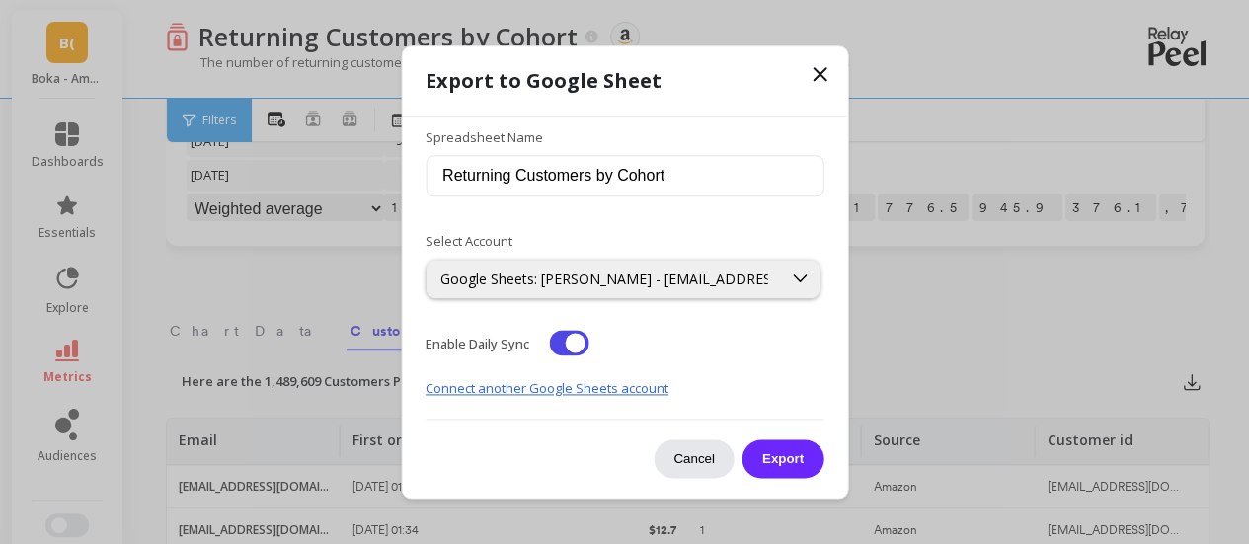
click at [686, 454] on button "Cancel" at bounding box center [694, 458] width 81 height 39
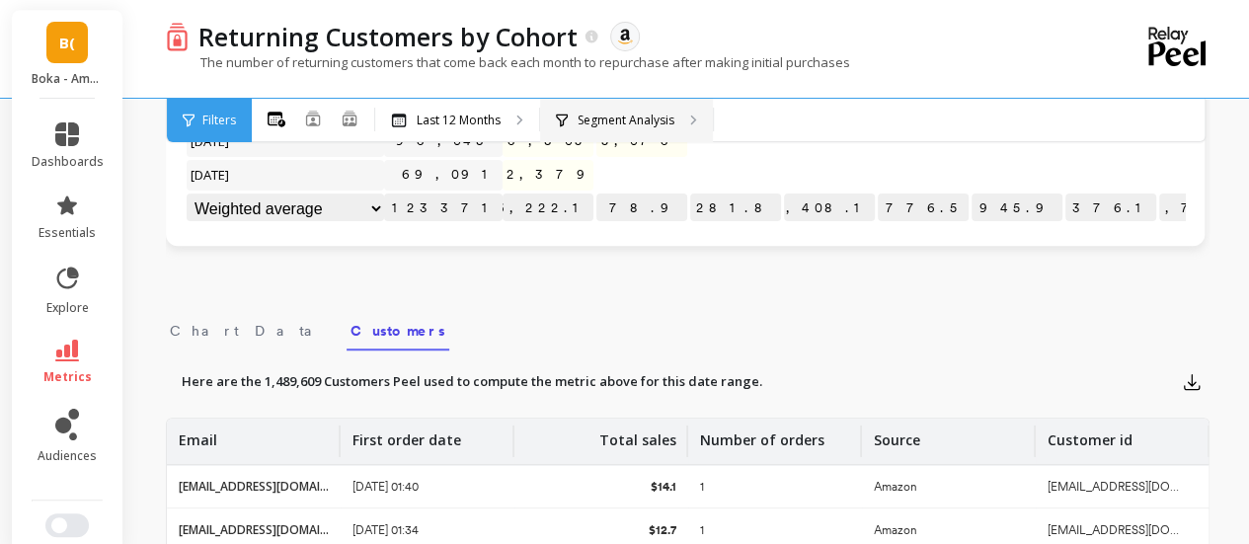
click at [620, 119] on p "Segment Analysis" at bounding box center [626, 121] width 97 height 16
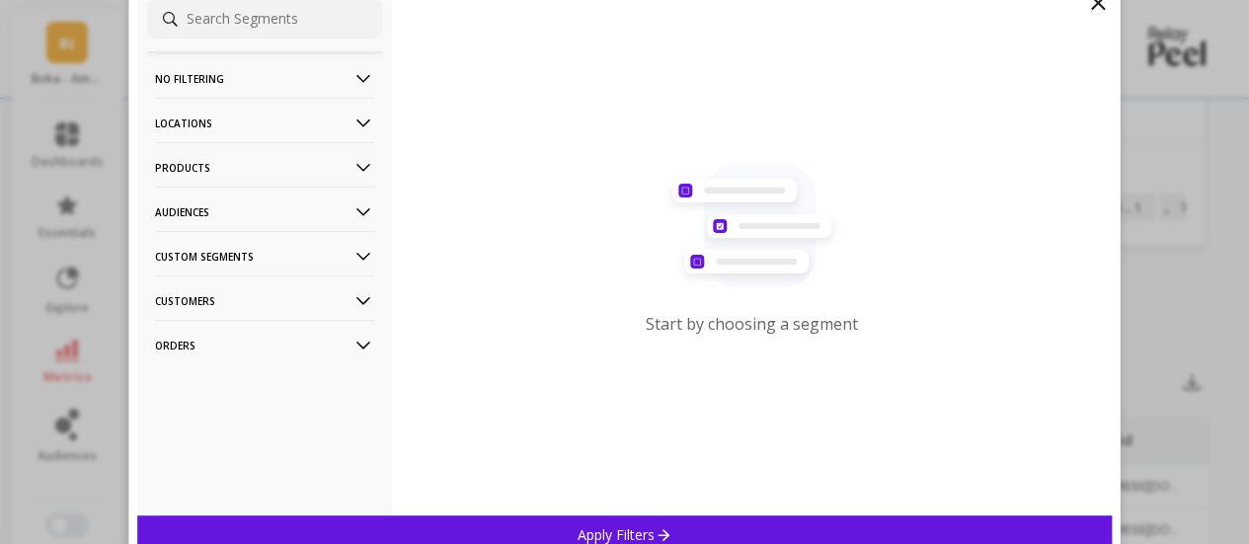
scroll to position [1011, 0]
click at [225, 120] on p "Locations" at bounding box center [264, 123] width 219 height 50
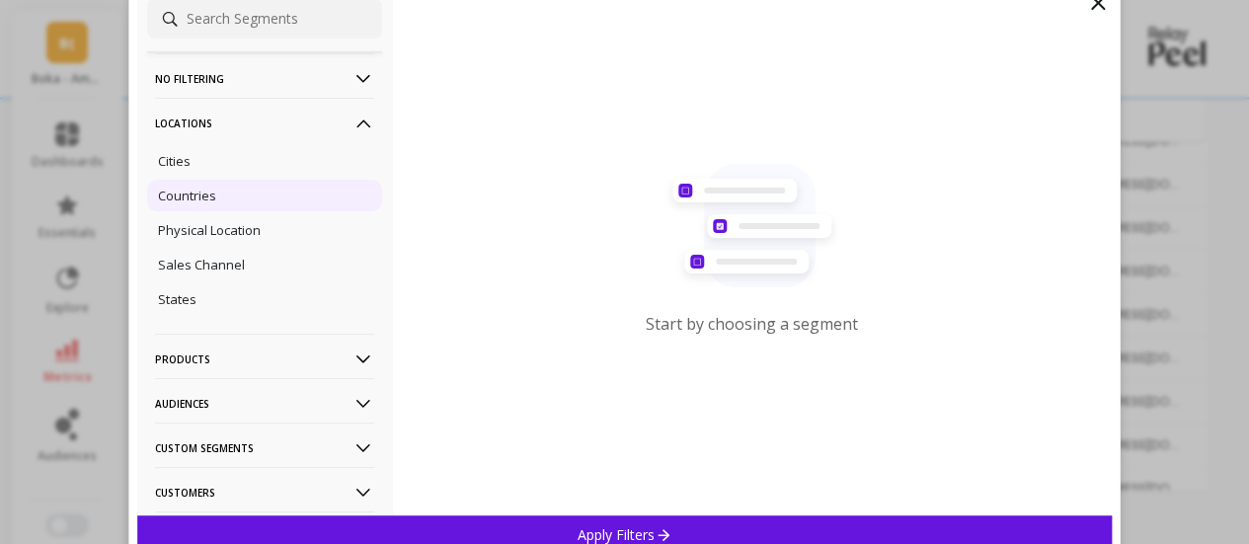
click at [229, 197] on div "Countries" at bounding box center [264, 196] width 235 height 32
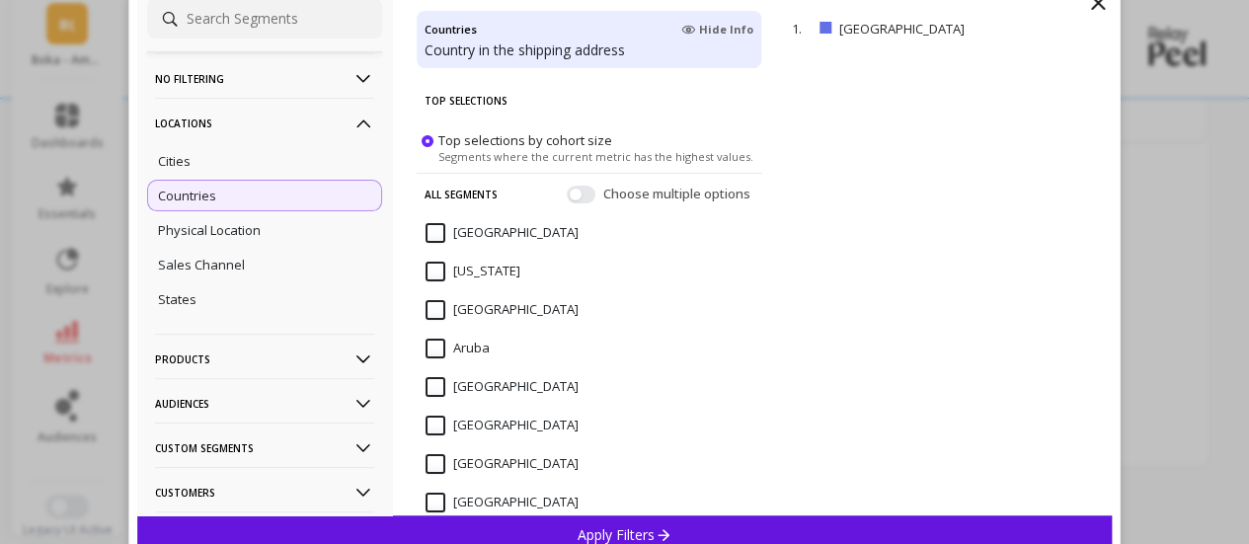
click at [653, 522] on div "Apply Filters" at bounding box center [625, 534] width 976 height 39
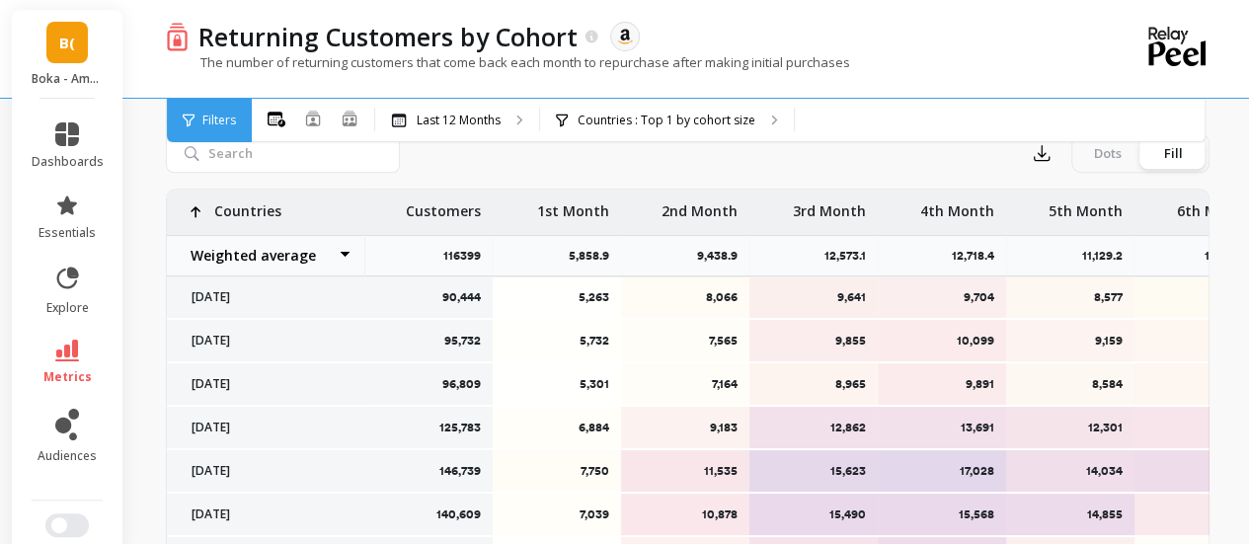
scroll to position [573, 0]
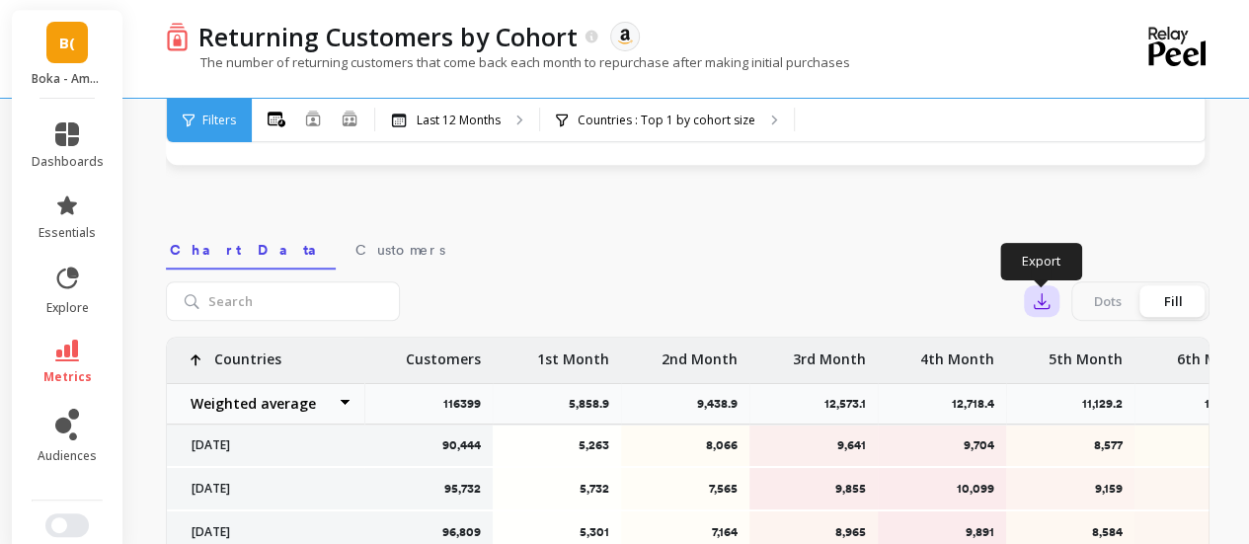
click at [1047, 301] on icon "button" at bounding box center [1042, 301] width 20 height 20
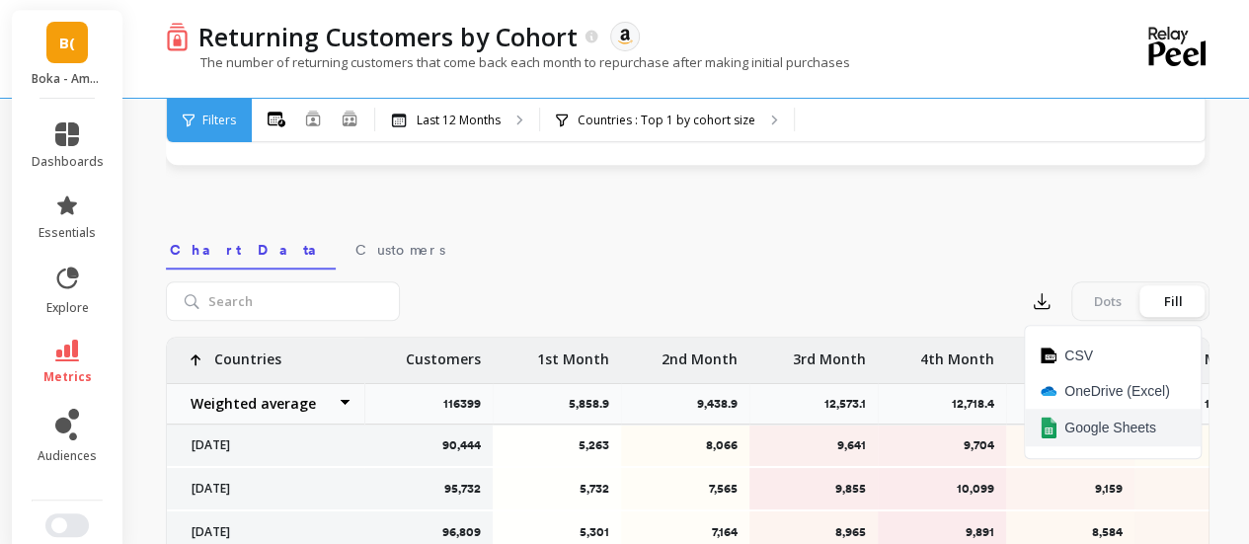
click at [1085, 434] on span "Google Sheets" at bounding box center [1111, 428] width 92 height 20
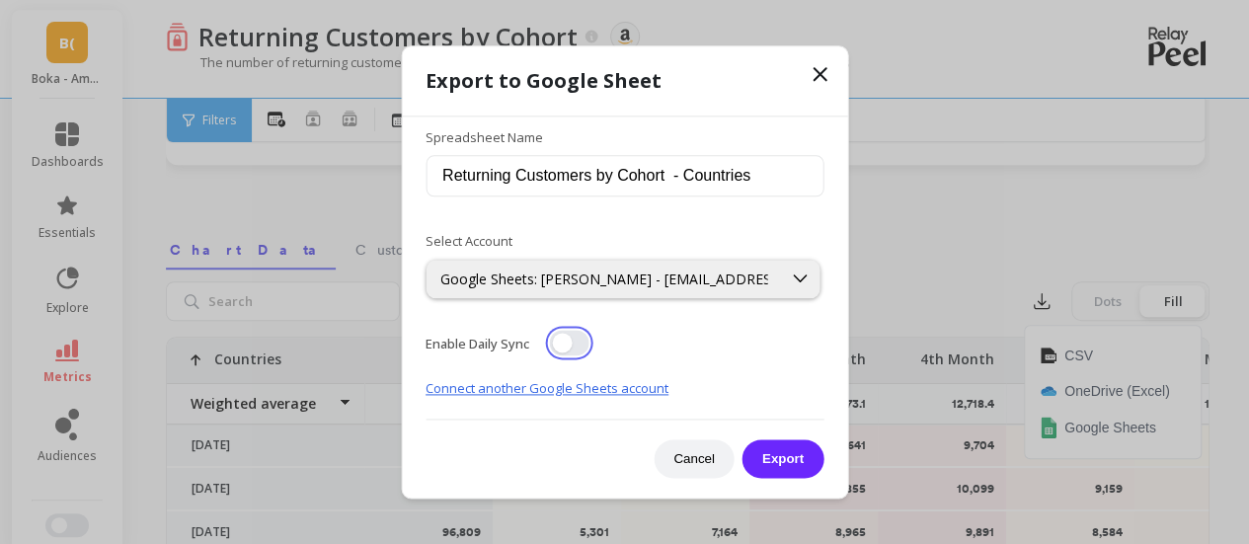
click at [553, 341] on button "button" at bounding box center [569, 343] width 40 height 26
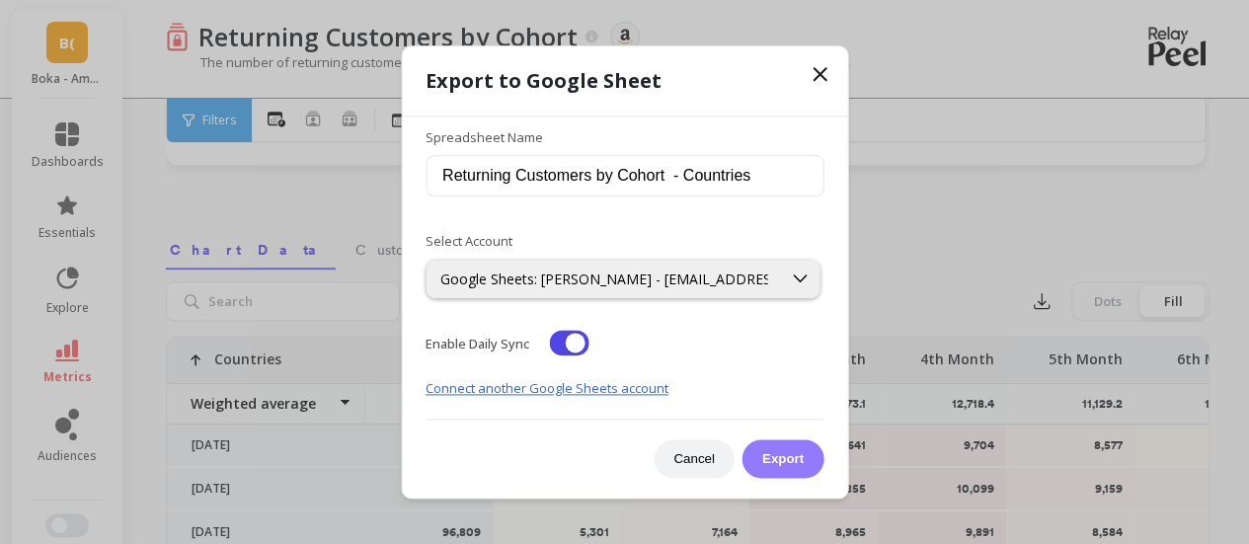
click at [764, 450] on button "Export" at bounding box center [783, 458] width 81 height 39
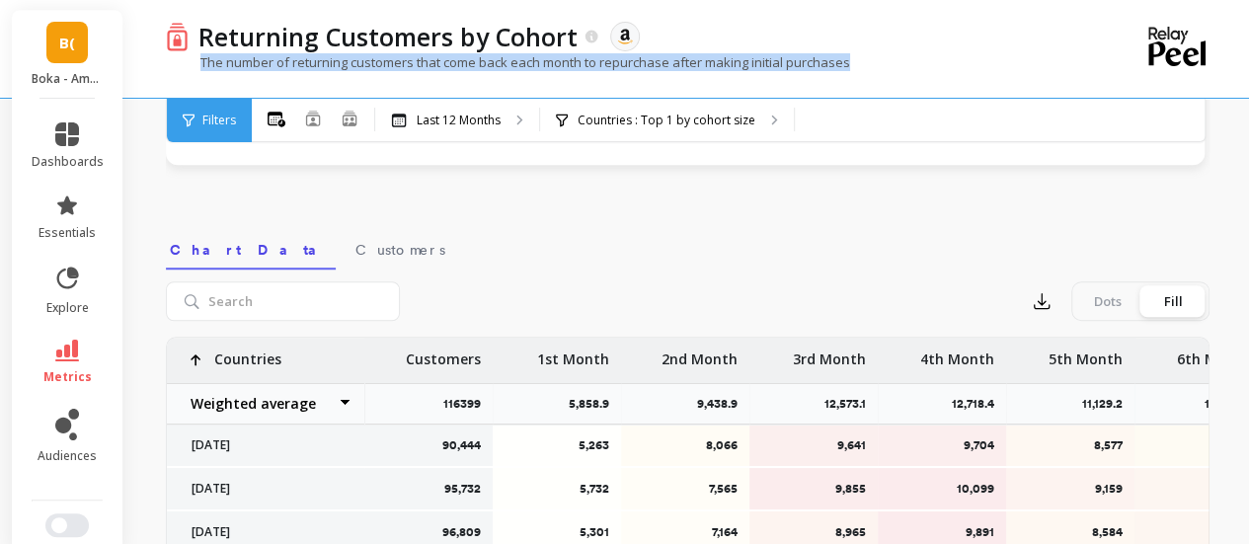
drag, startPoint x: 198, startPoint y: 60, endPoint x: 883, endPoint y: 64, distance: 685.4
click at [883, 64] on div "The number of returning customers that come back each month to repurchase after…" at bounding box center [607, 72] width 882 height 38
copy p "The number of returning customers that come back each month to repurchase after…"
